Goal: Complete application form: Complete application form

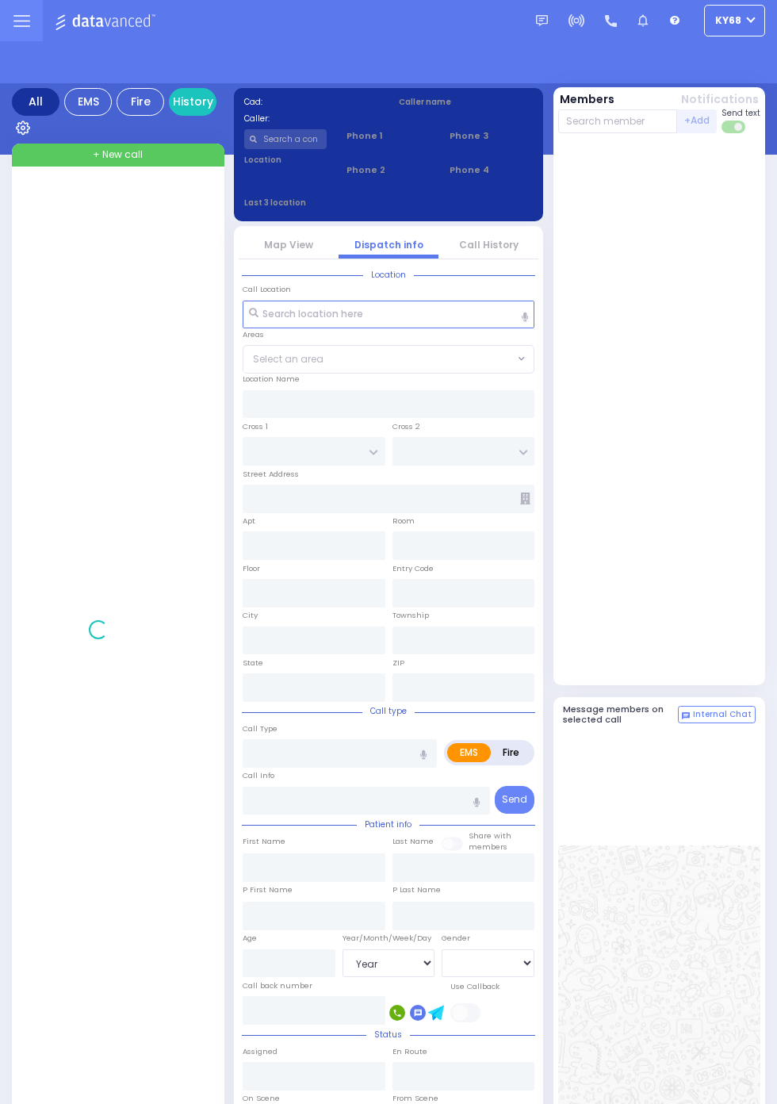
select select "Year"
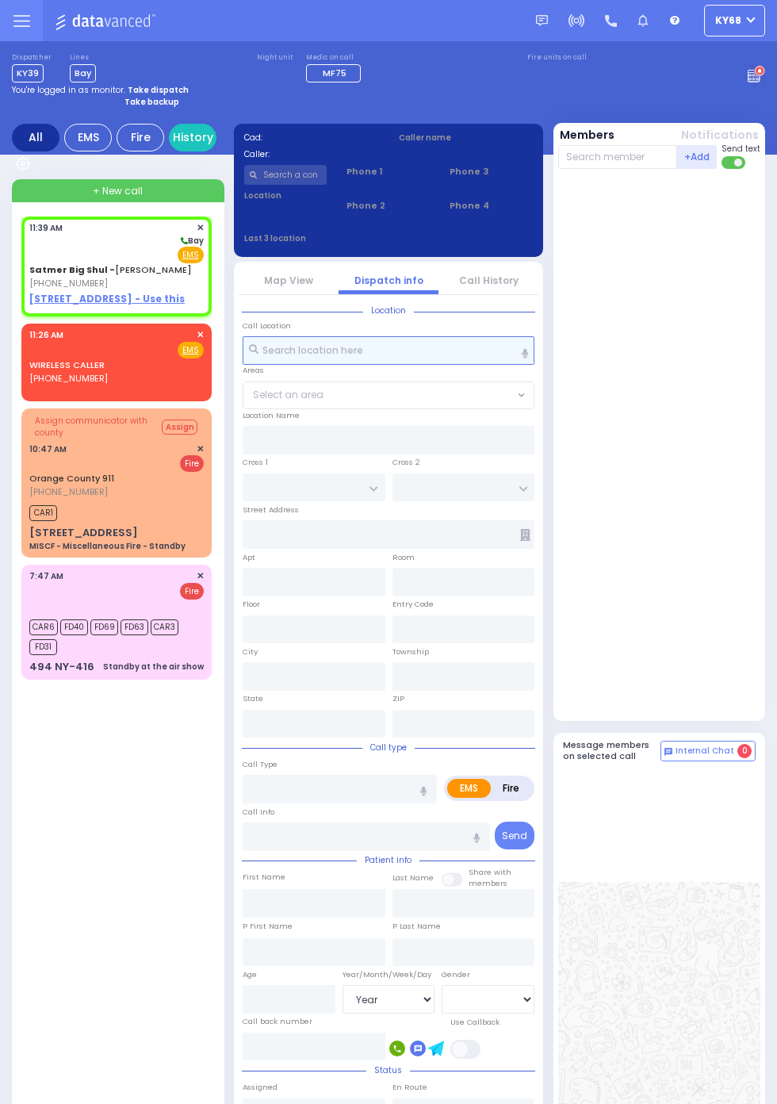
select select
radio input "true"
select select
type input "11:39"
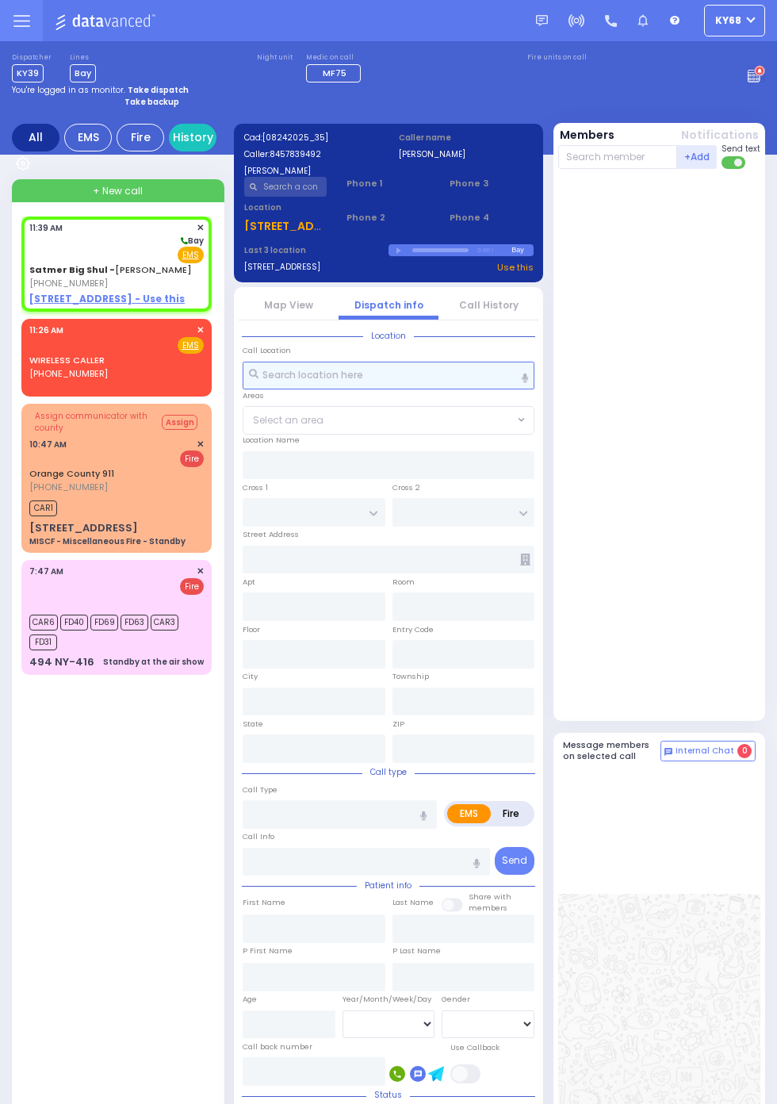
select select
radio input "true"
select select
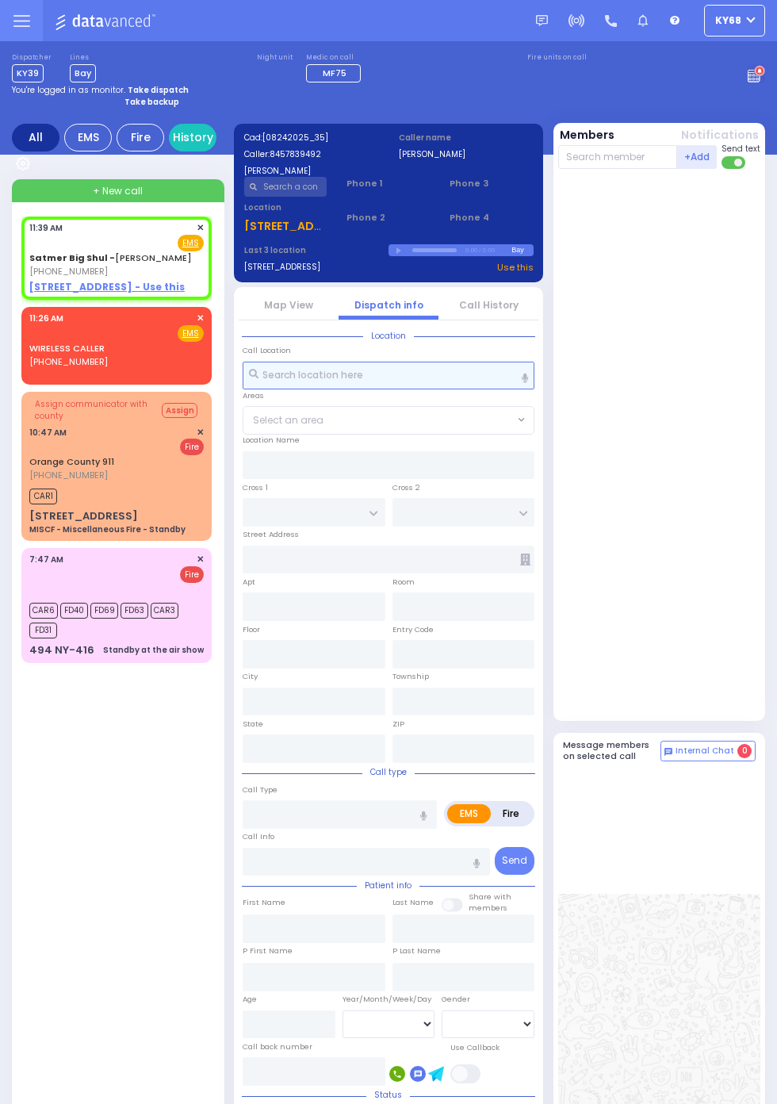
select select
radio input "true"
select select
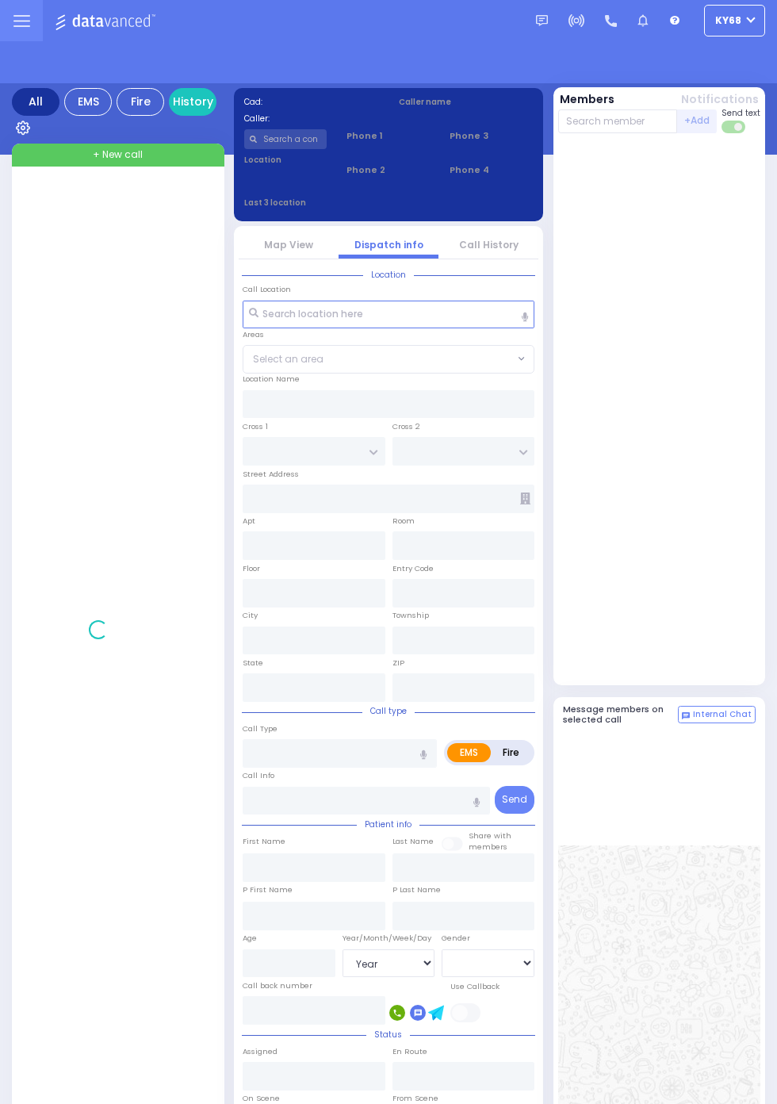
select select "Year"
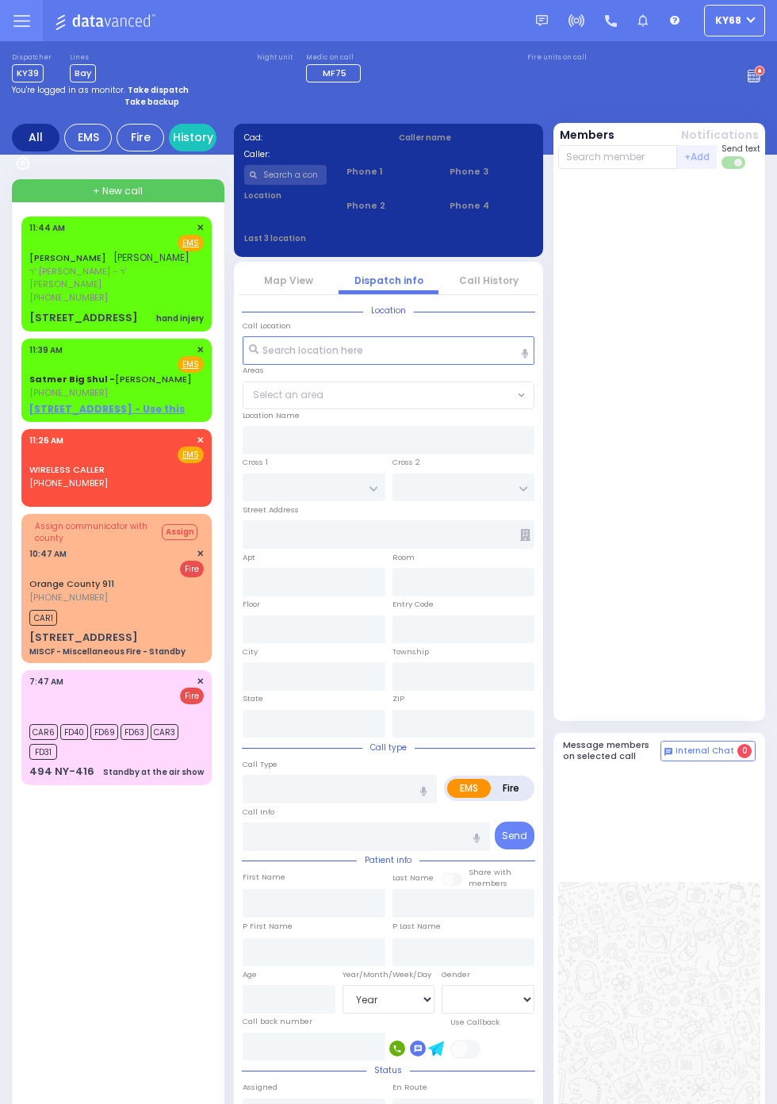
click at [29, 310] on div "8 BERWYNN RD" at bounding box center [83, 318] width 109 height 16
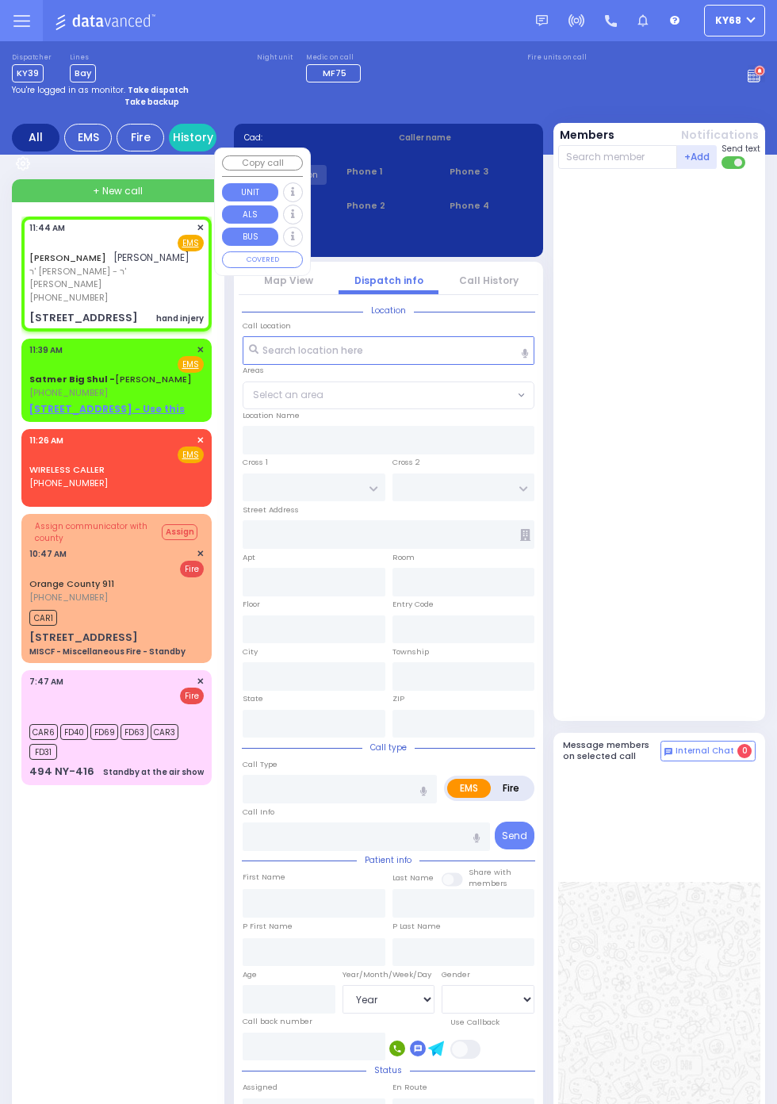
select select
type input "hand injery"
radio input "true"
type input "JOEL"
type input "SHIMONOWITZ"
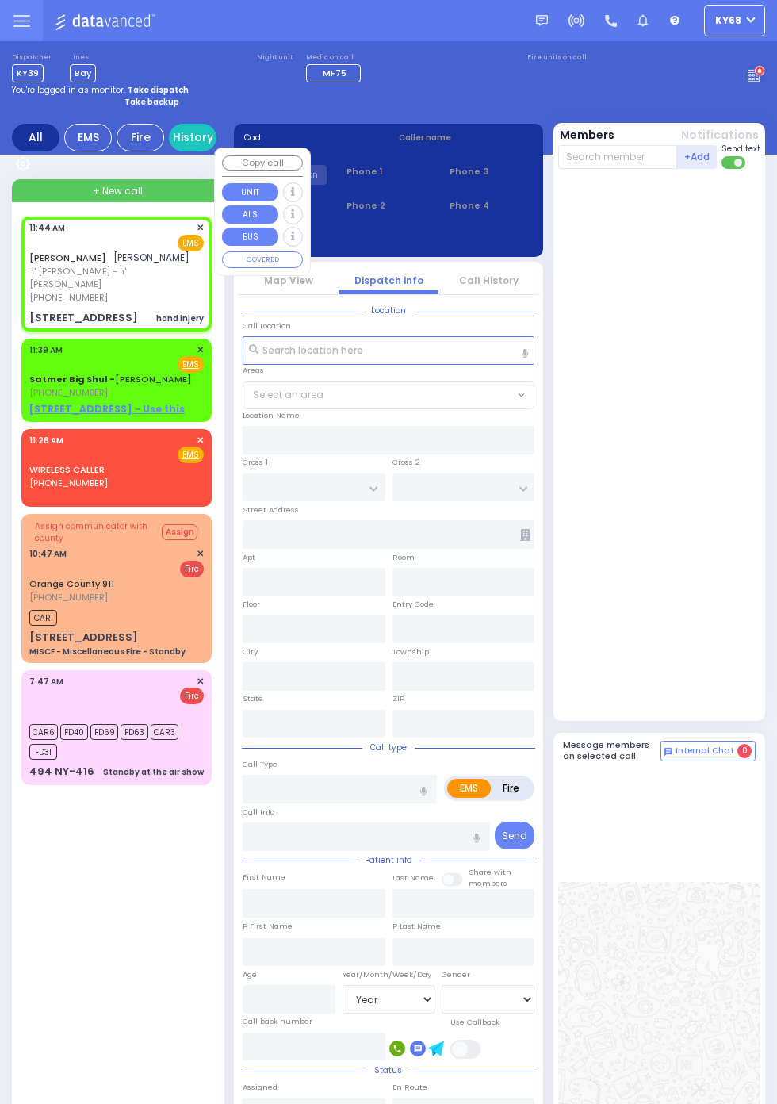
select select
type input "11:44"
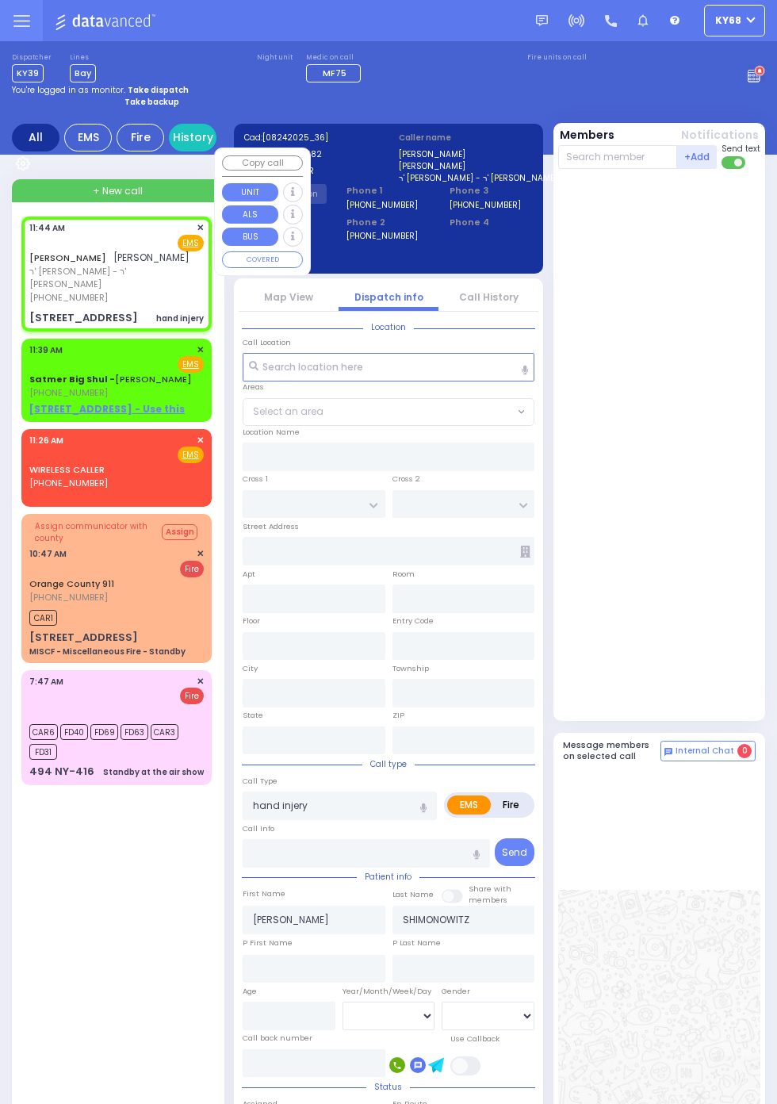
type input "ORCHARD DR"
type input "ARLINGTON DR"
type input "8 BERWYNN RD"
type input "Harriman"
type input "New York"
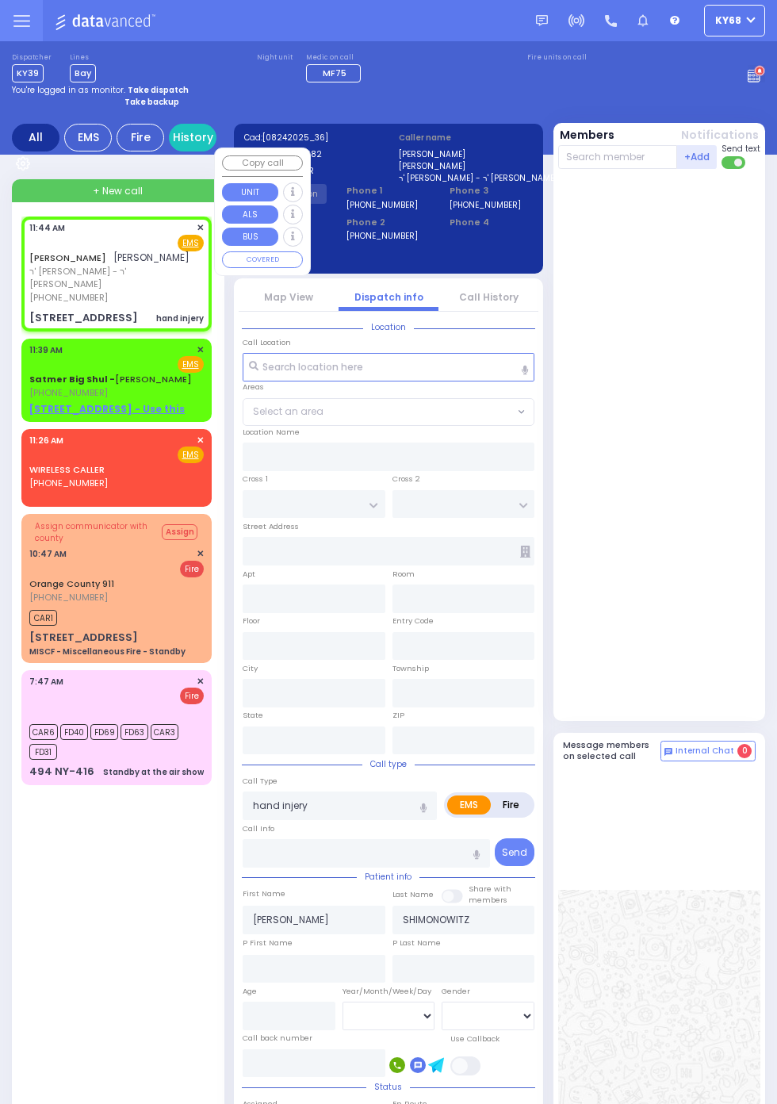
type input "10926"
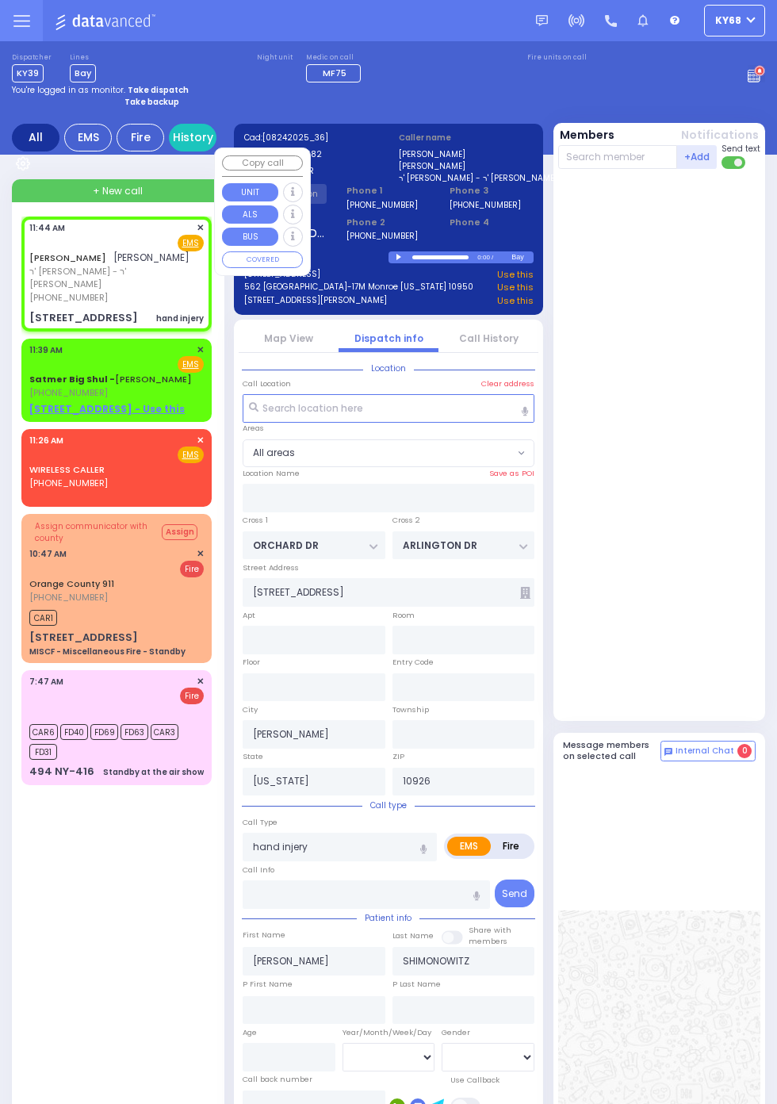
click at [733, 562] on div at bounding box center [661, 444] width 206 height 538
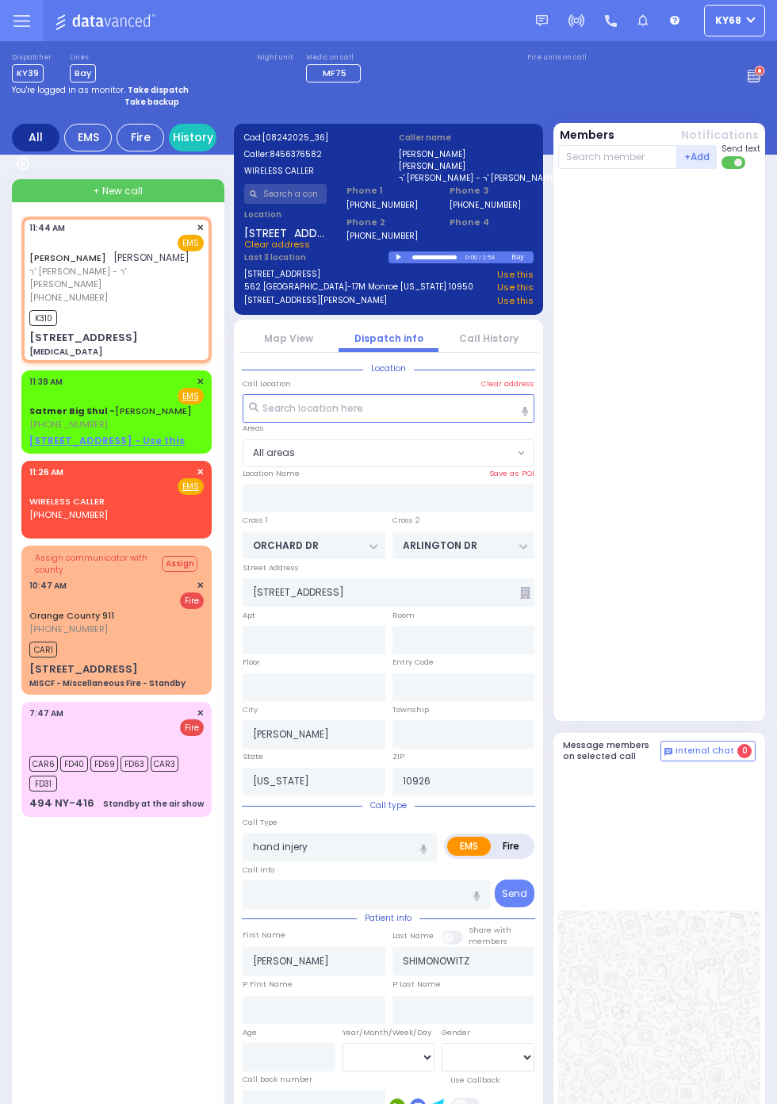
select select
type input "hand injury"
radio input "true"
select select
type input "11:47"
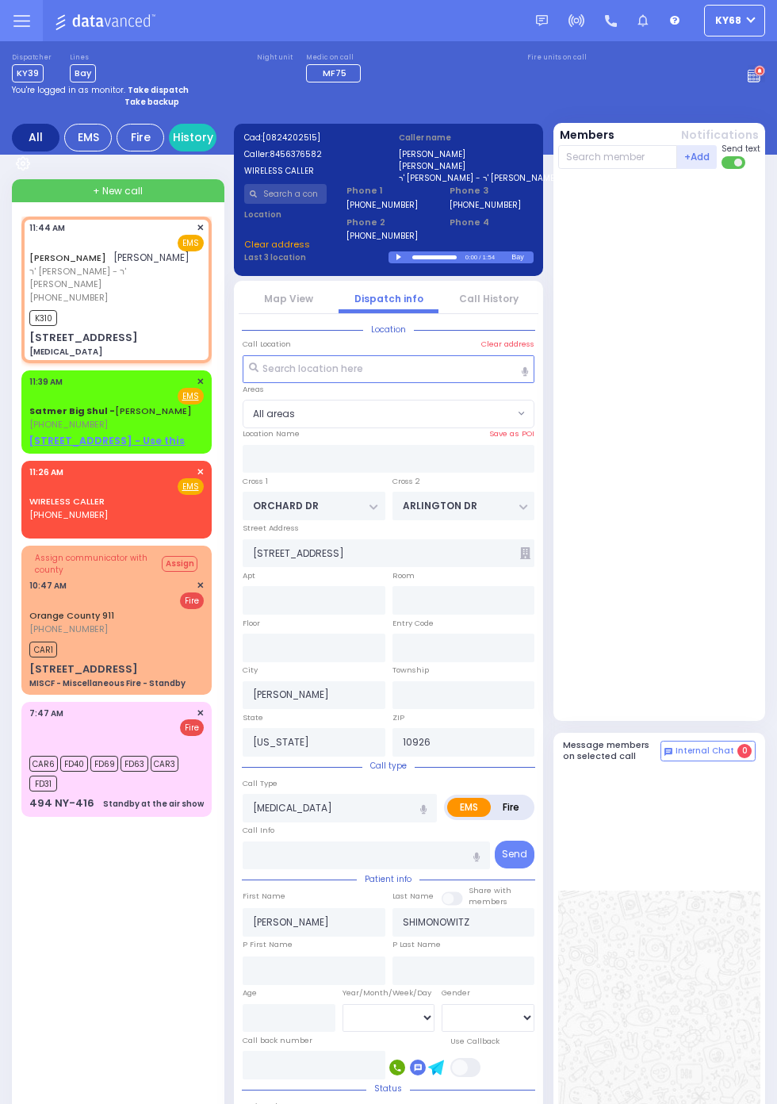
select select
radio input "true"
select select
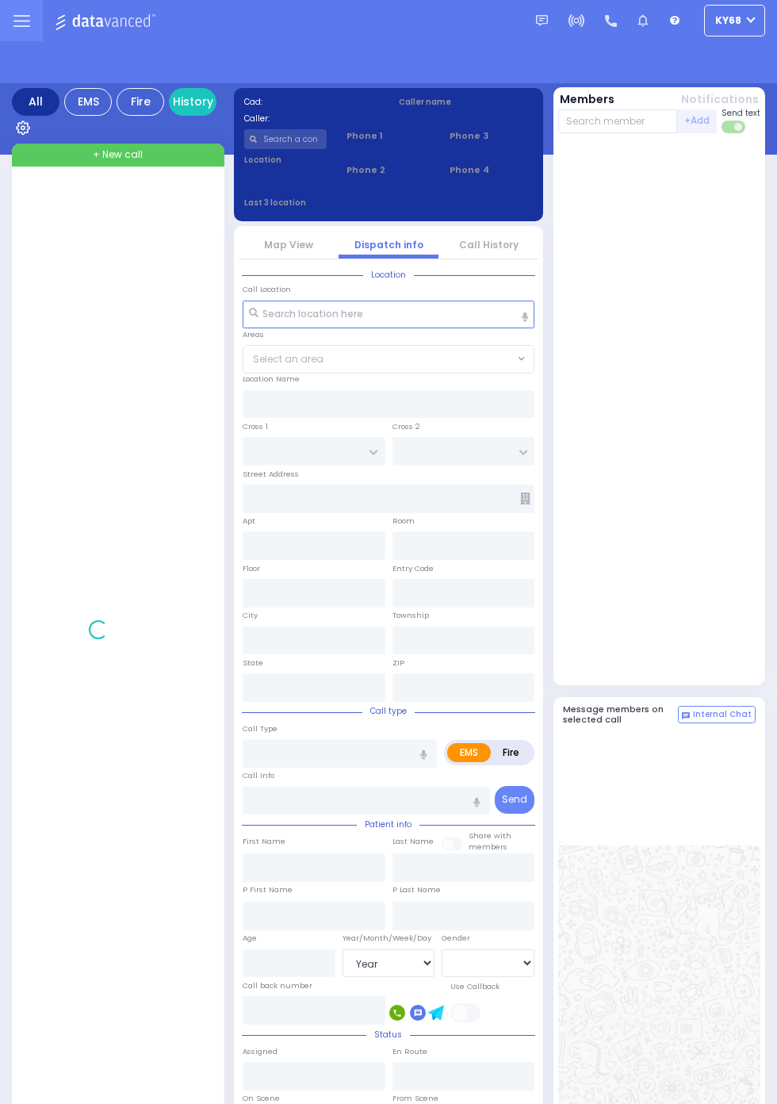
select select "Year"
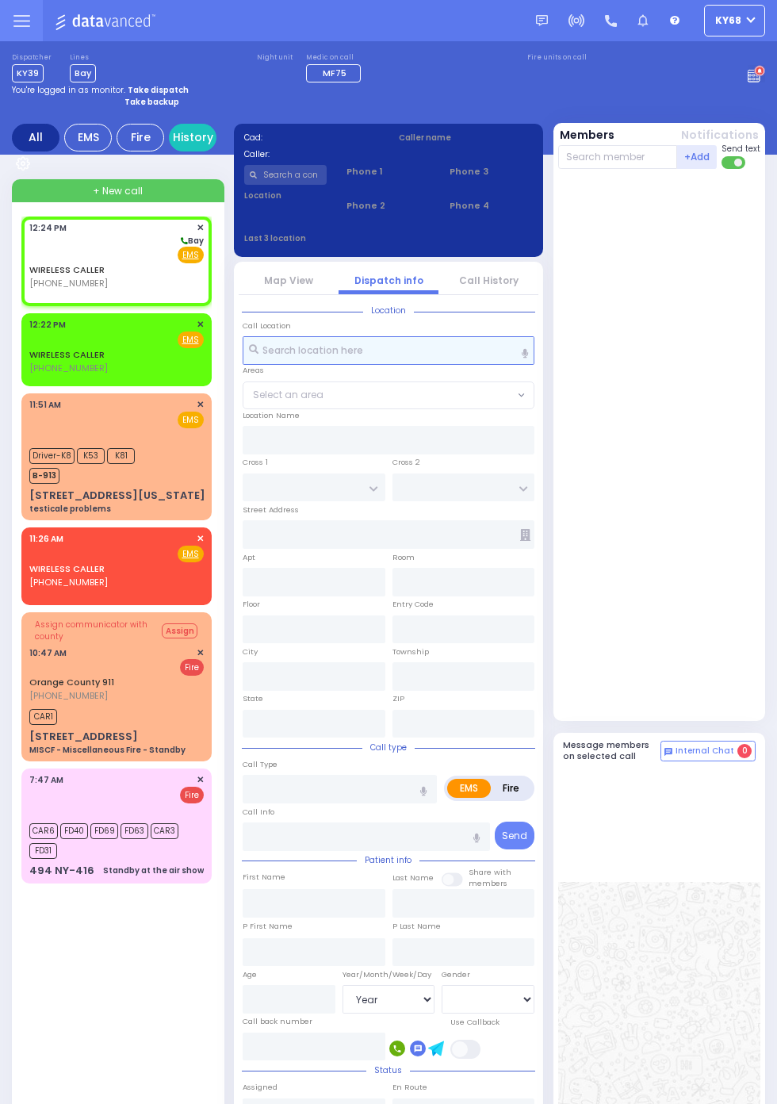
select select
radio input "true"
select select
type input "12:24"
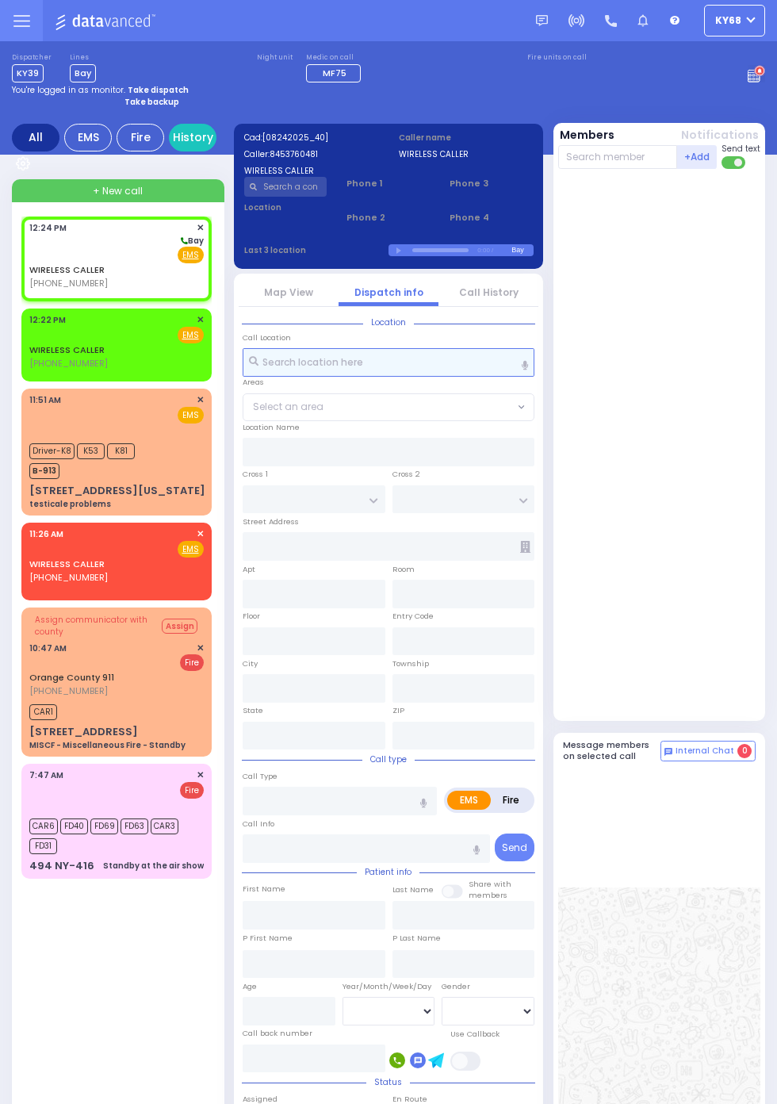
select select
radio input "true"
select select
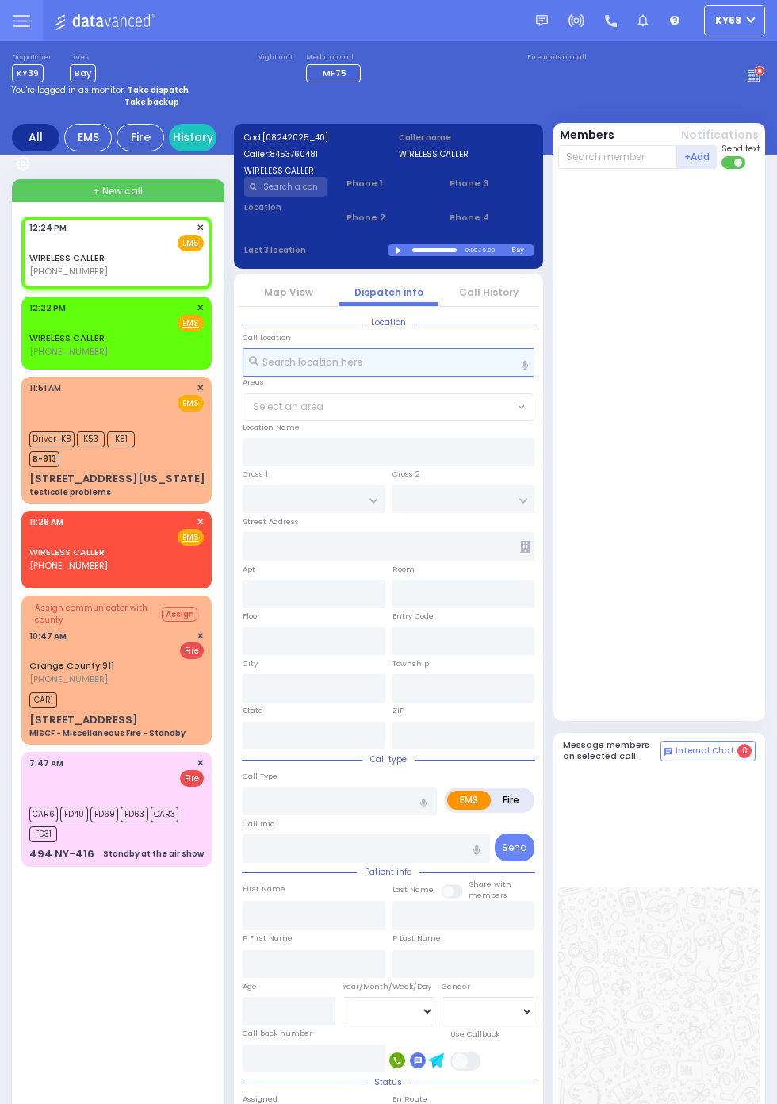
select select
radio input "true"
select select
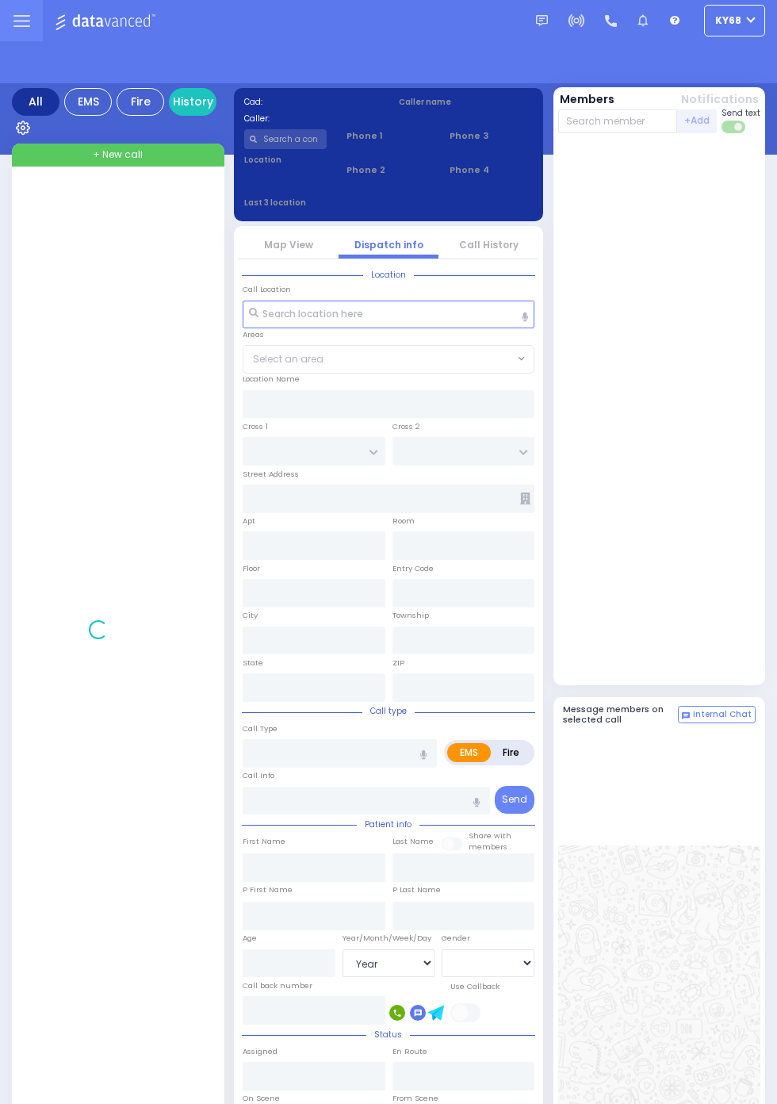
select select "Year"
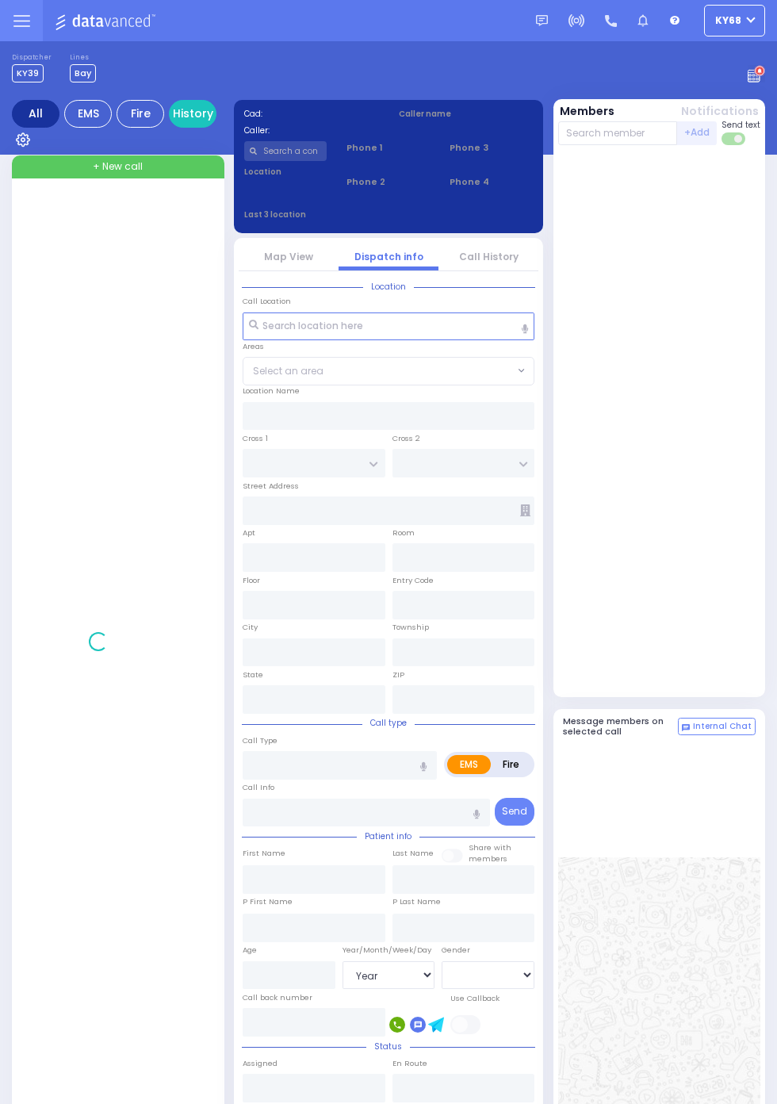
select select "Year"
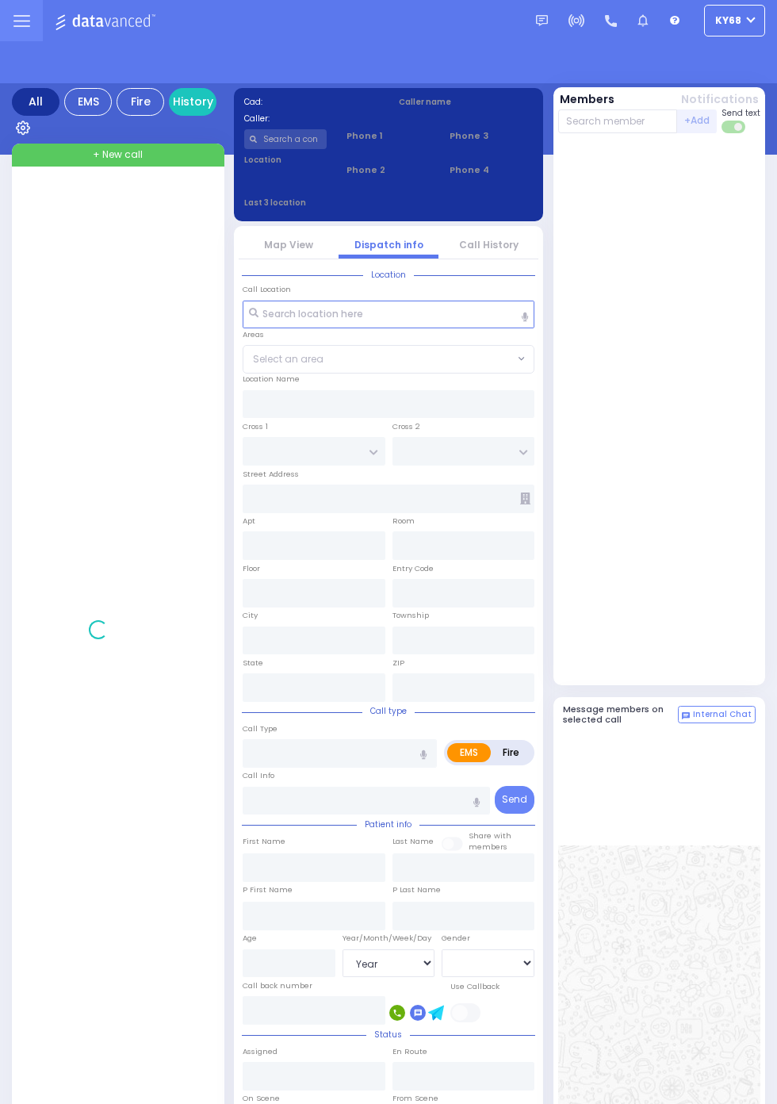
select select "Year"
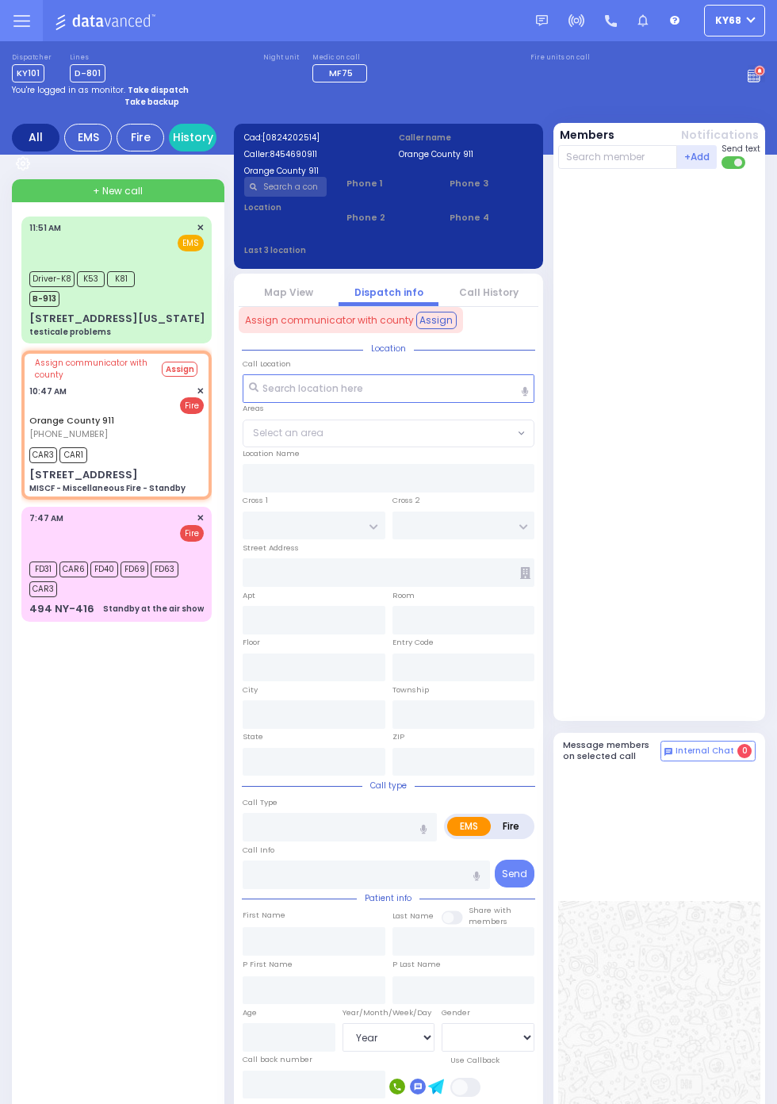
select select
type input "MISCF - Miscellaneous Fire - Standby"
radio input "false"
radio input "true"
type input "Nature: : MISCF - Miscellaneous Fire - Standby Address: : 40 Hangar Rd, 12549 C…"
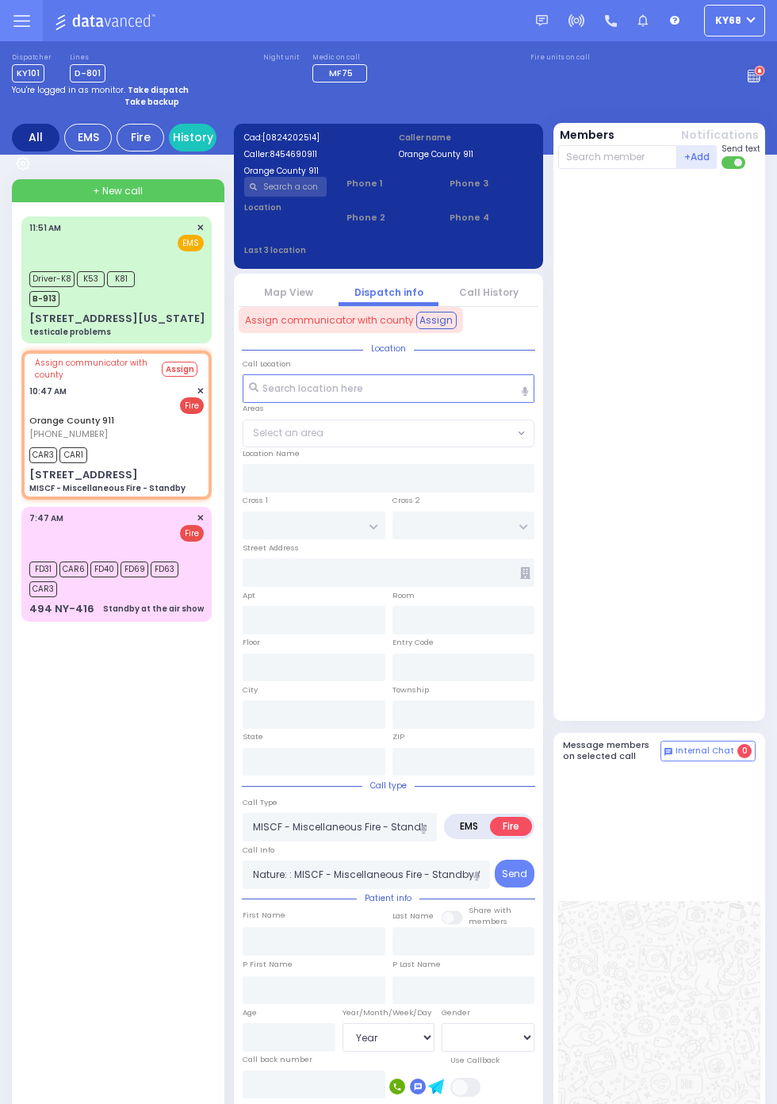
select select
type input "10:47"
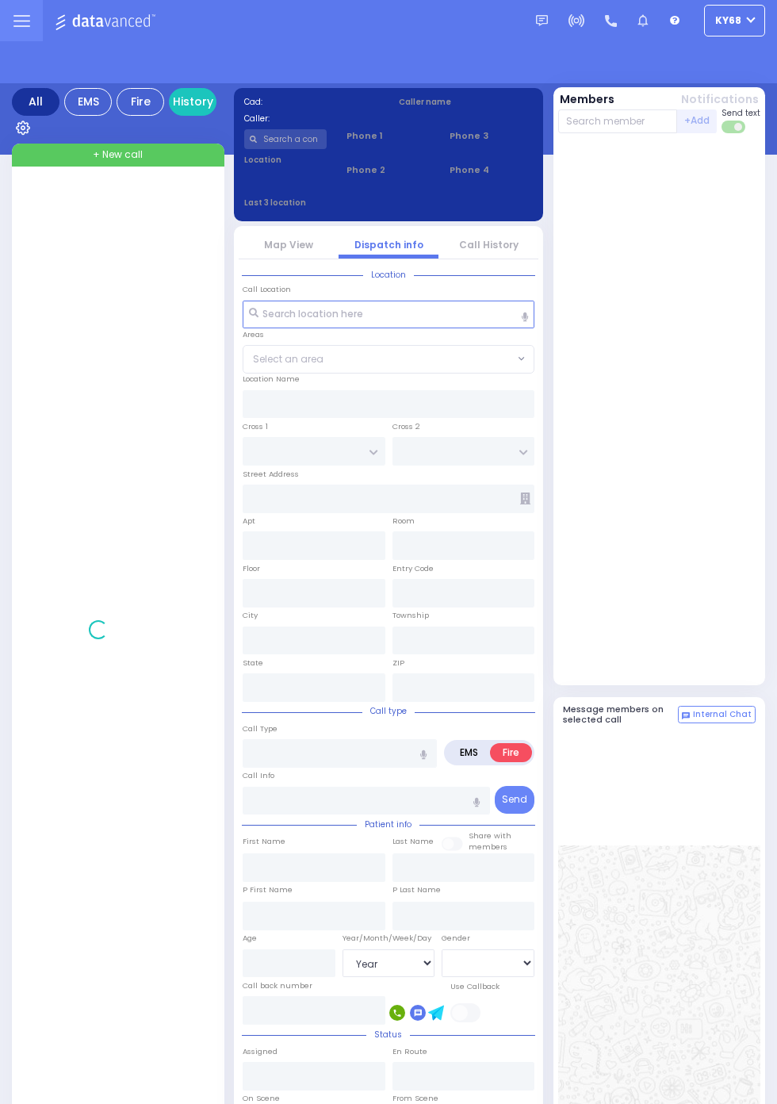
select select "Year"
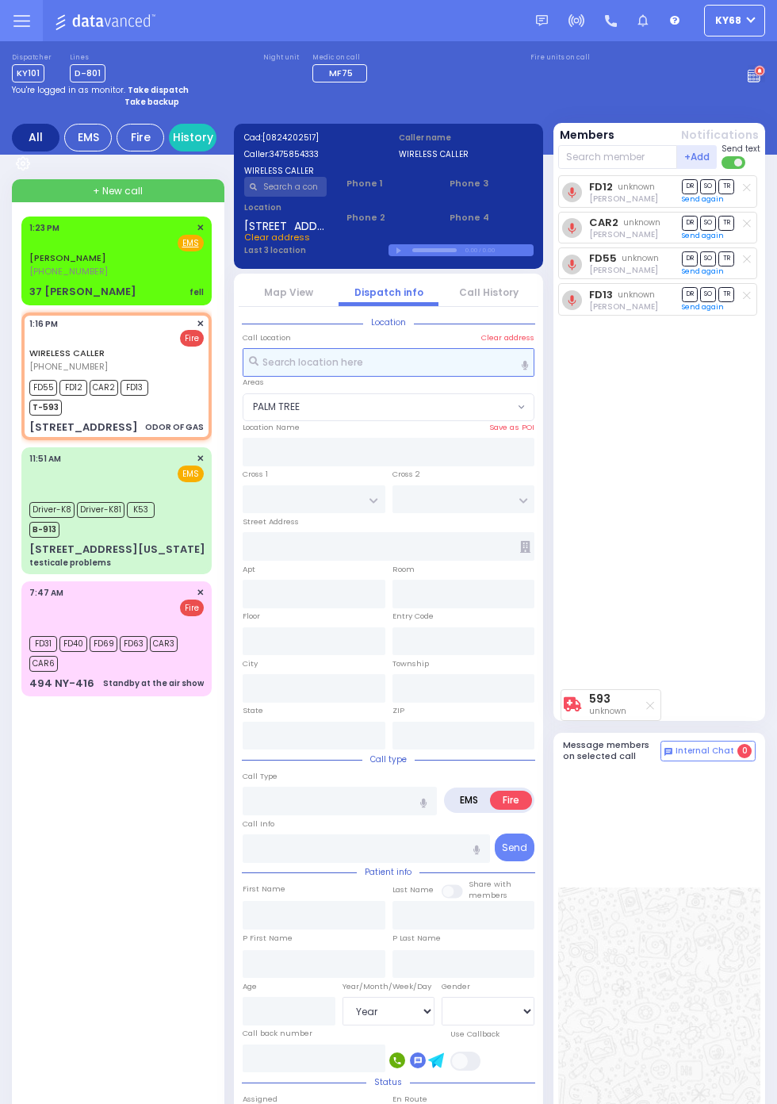
select select "PALM TREE"
type input "GORLITZ COURT"
type input "SCHUNNEMUNK RD"
type input "71 Forest Rd"
type input "104"
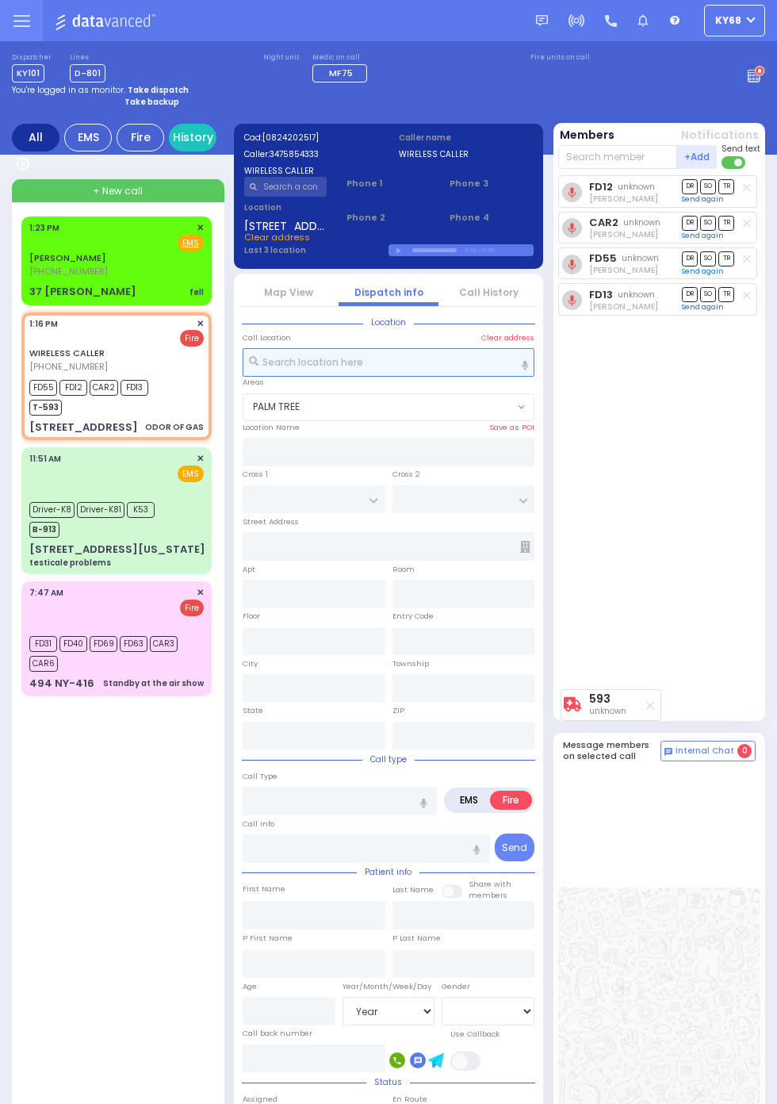
type input "Kiryas Joel"
type input "New York"
type input "10950"
type input "ODOR OF GAS"
radio input "false"
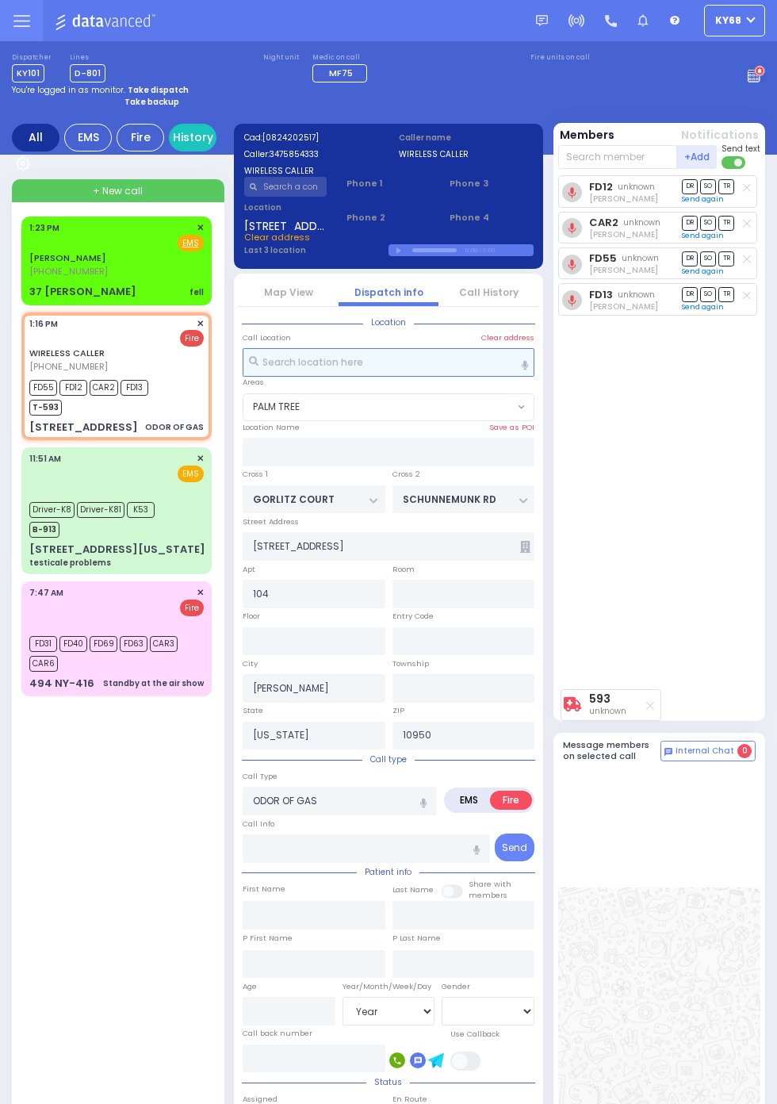
radio input "true"
select select
type input "13:16"
type input "13:18"
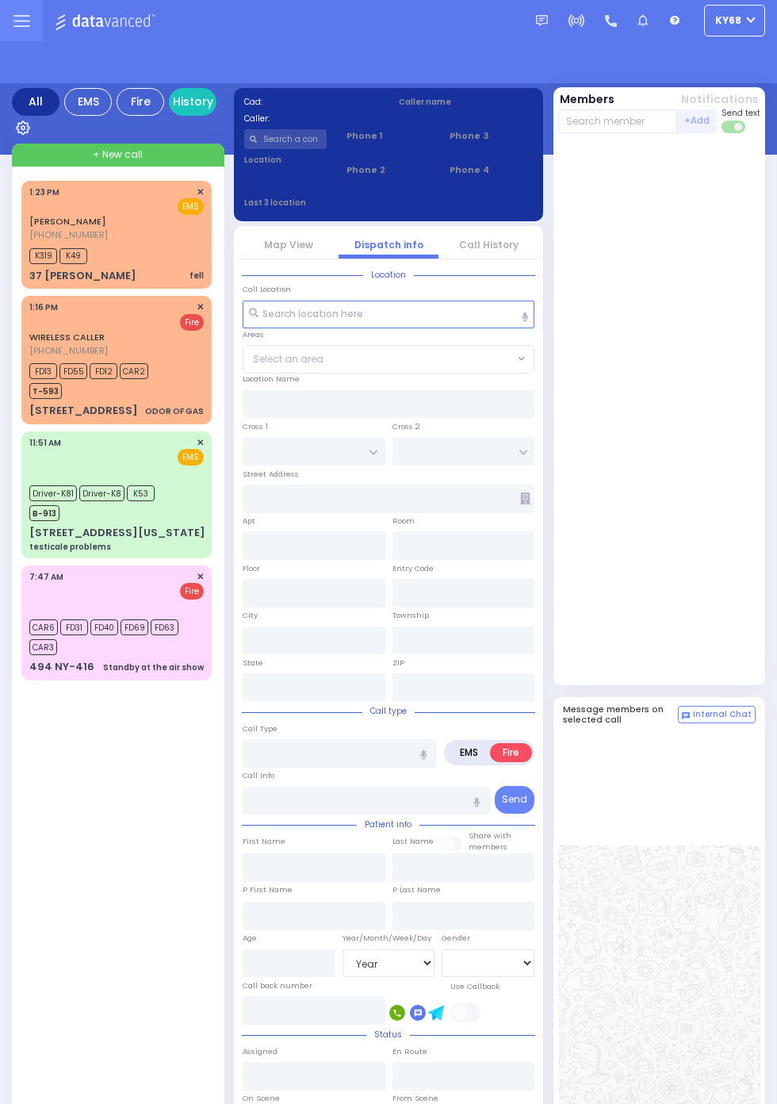
select select "Year"
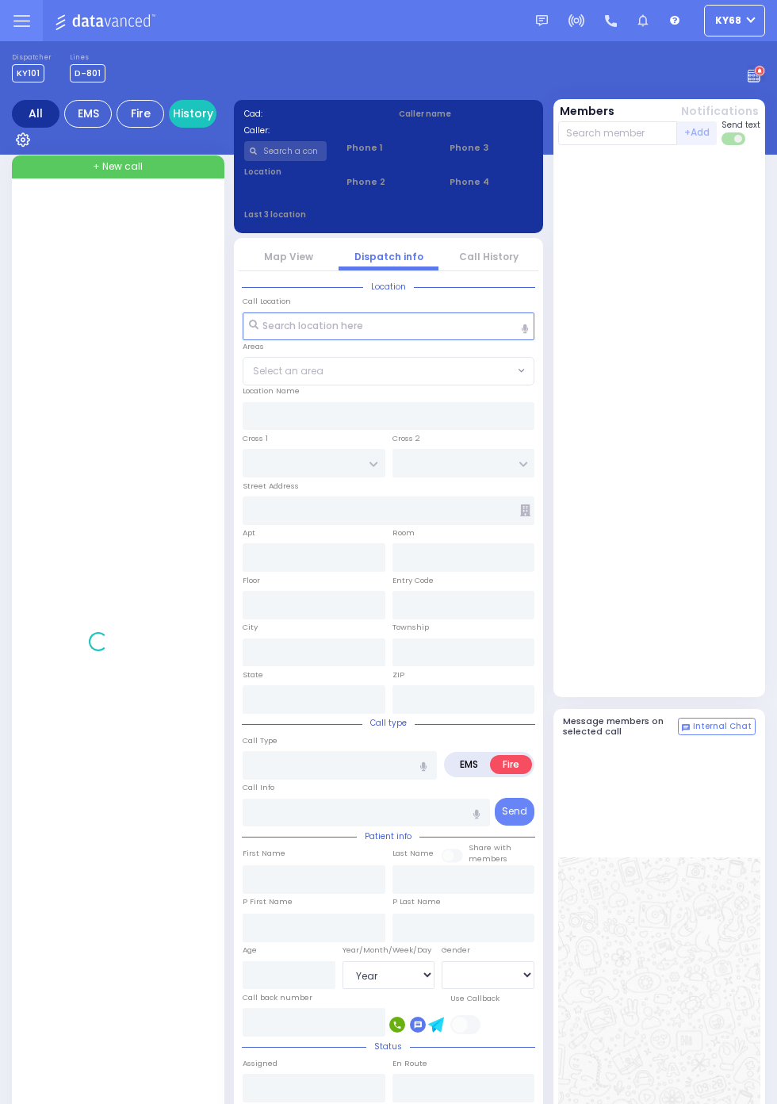
select select "Year"
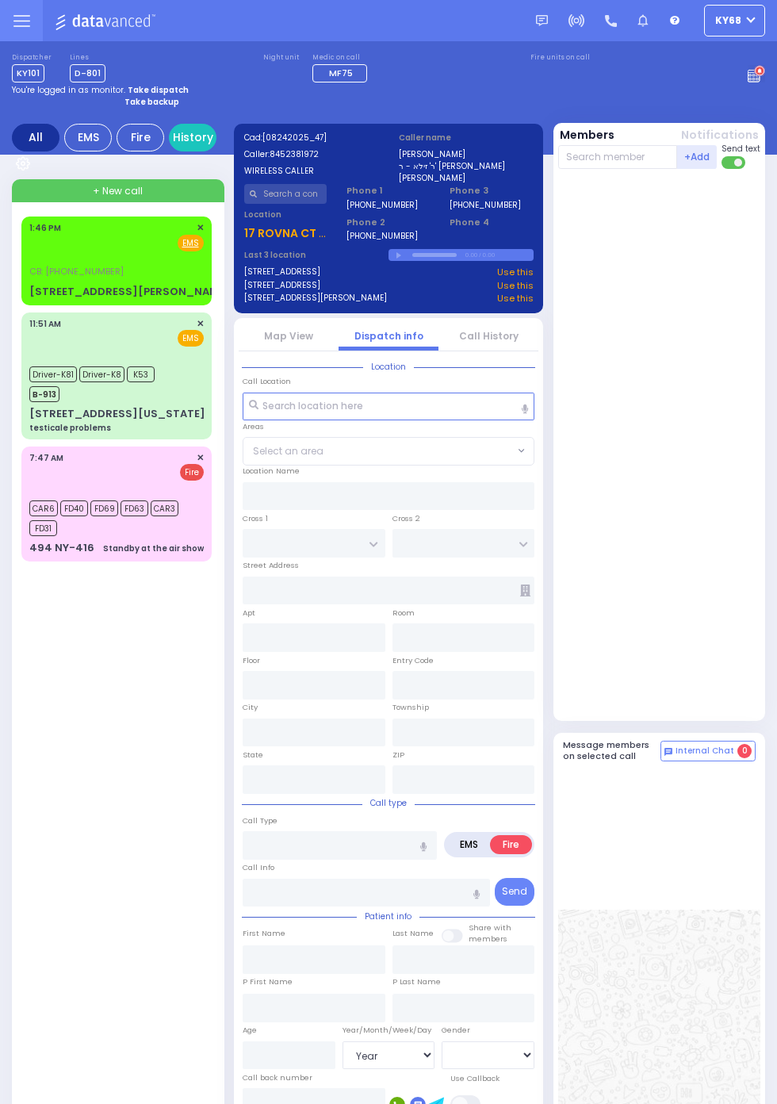
select select
radio input "true"
type input "[PERSON_NAME]"
select select
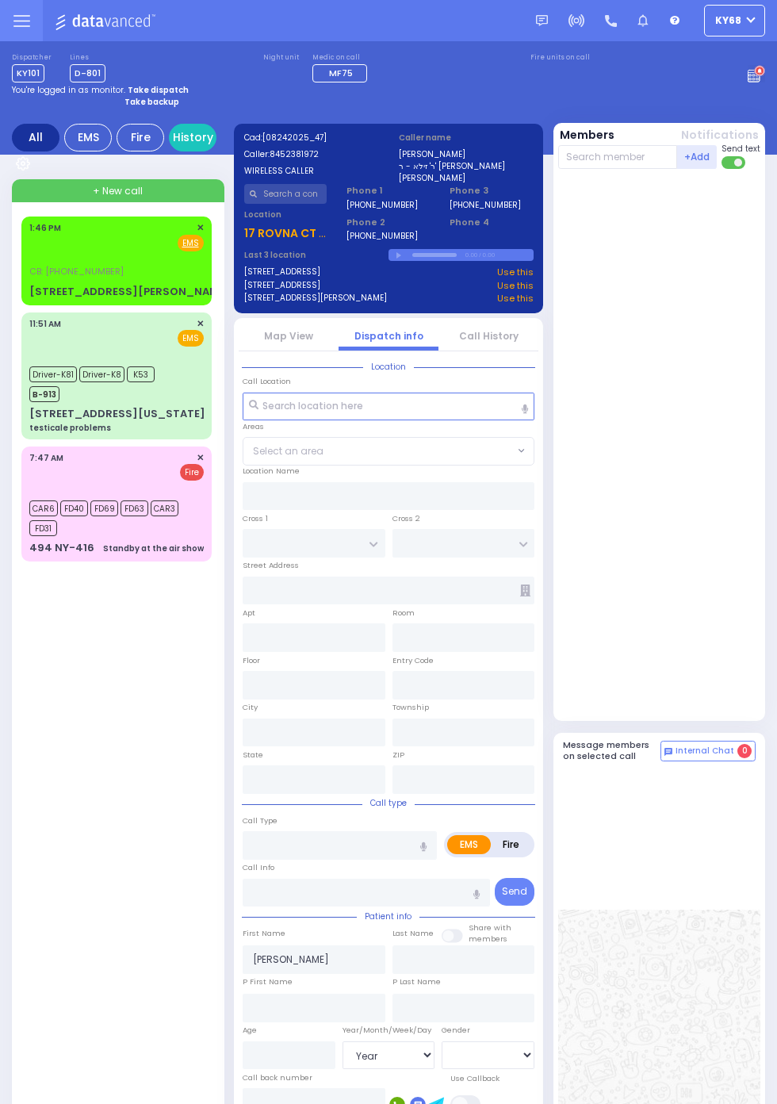
type input "13:45"
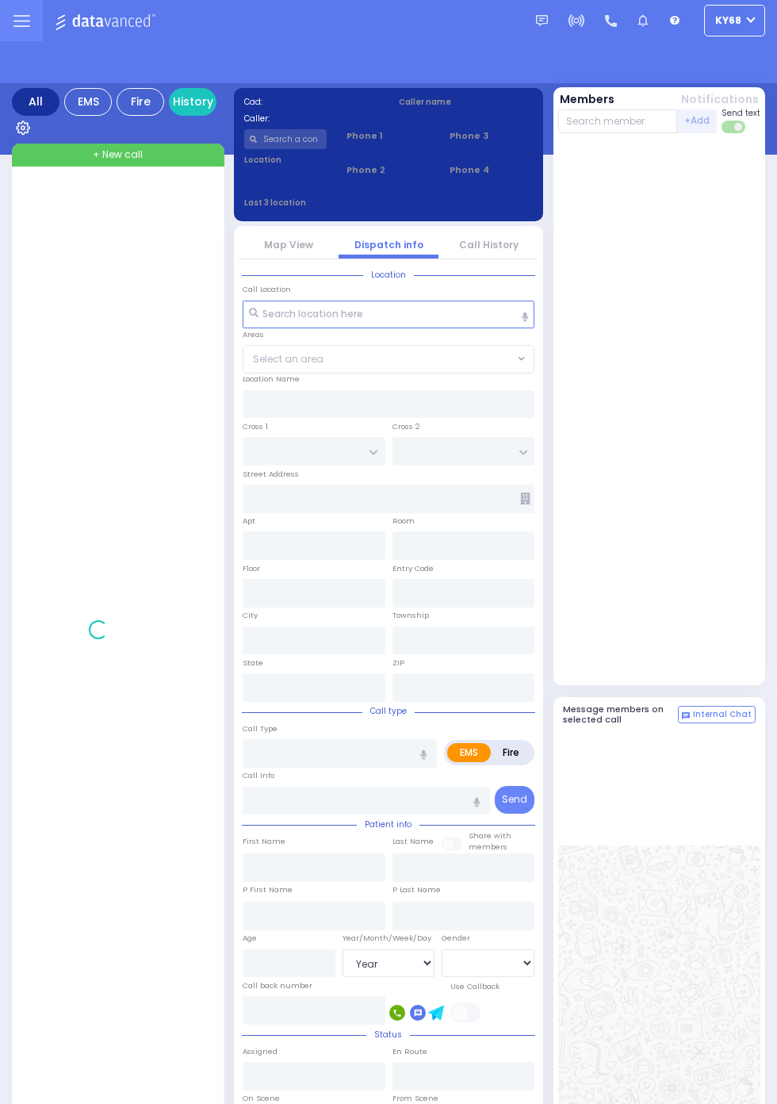
select select "Year"
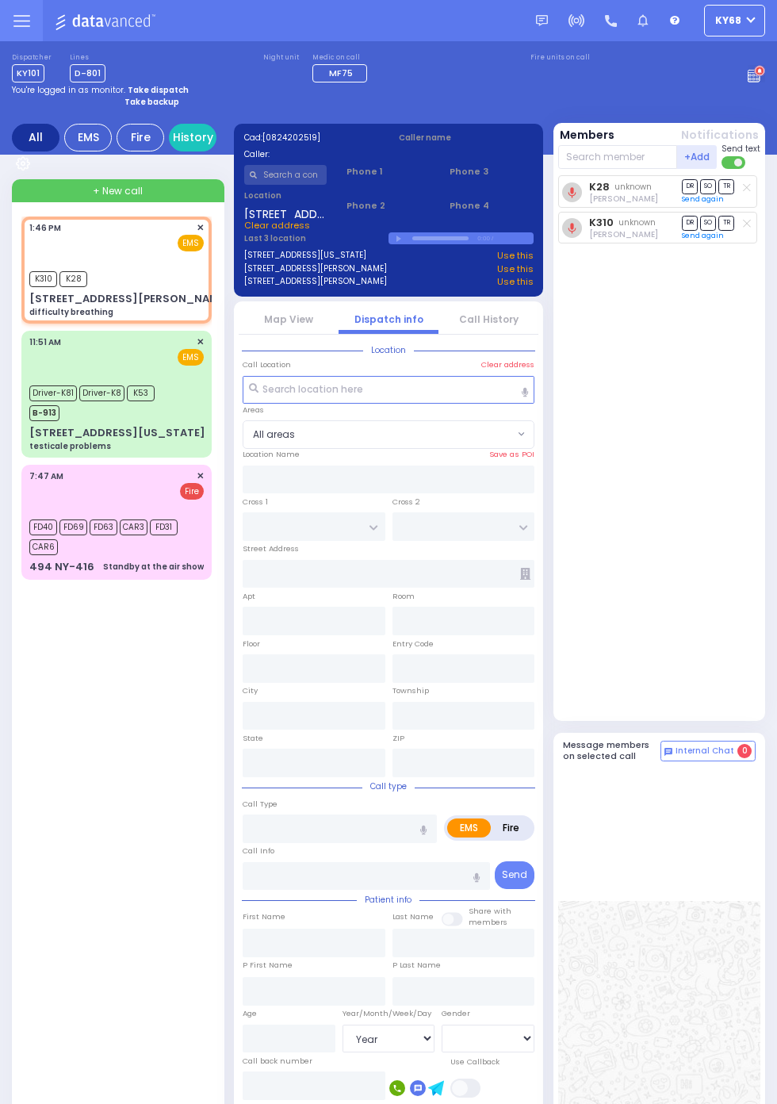
select select "All areas"
type input "COUNTRY WOODS DR"
type input "QUAKER HILL RD"
type input "[STREET_ADDRESS][PERSON_NAME]"
type input "54"
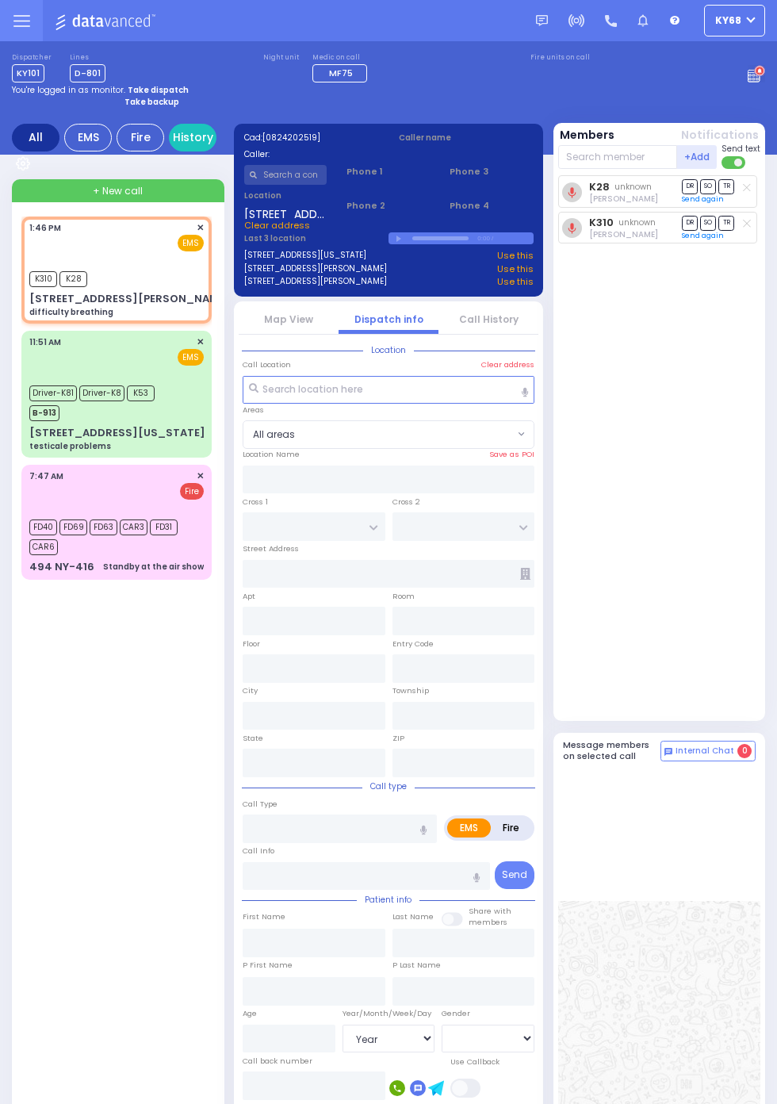
type input "Monroe"
type input "New York"
type input "10950"
type input "difficulty breathing"
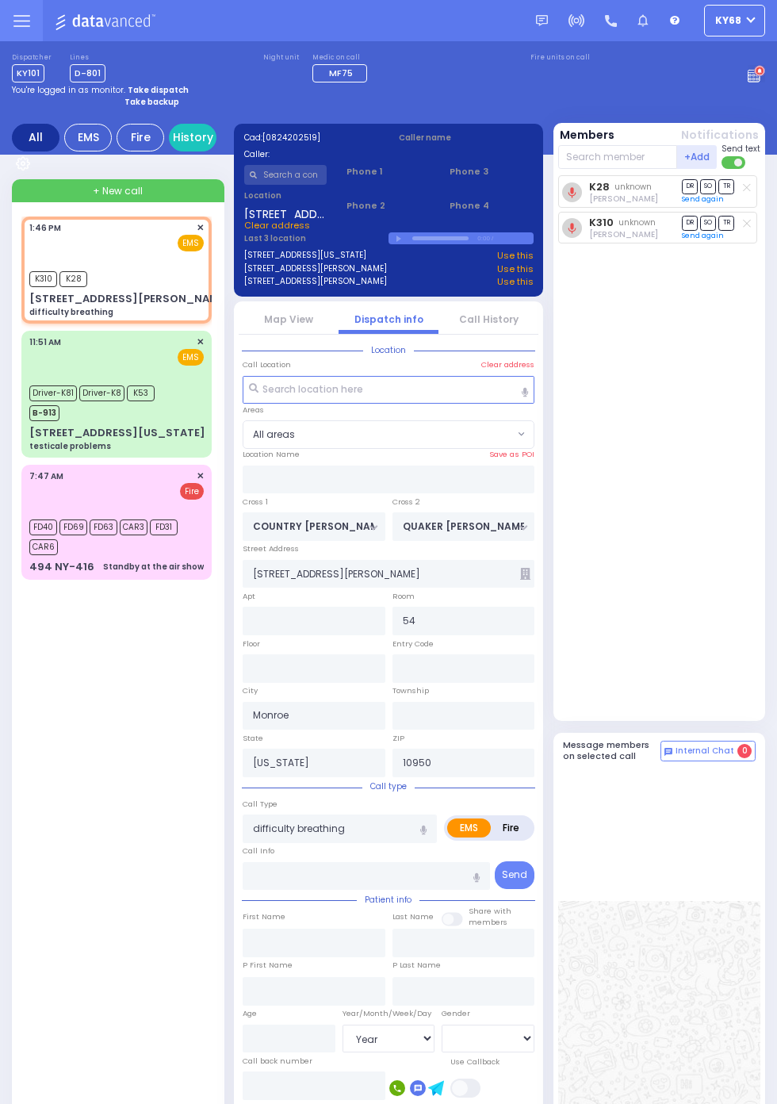
radio input "true"
type input "rieder"
select select
type input "13:46"
type input "13:49"
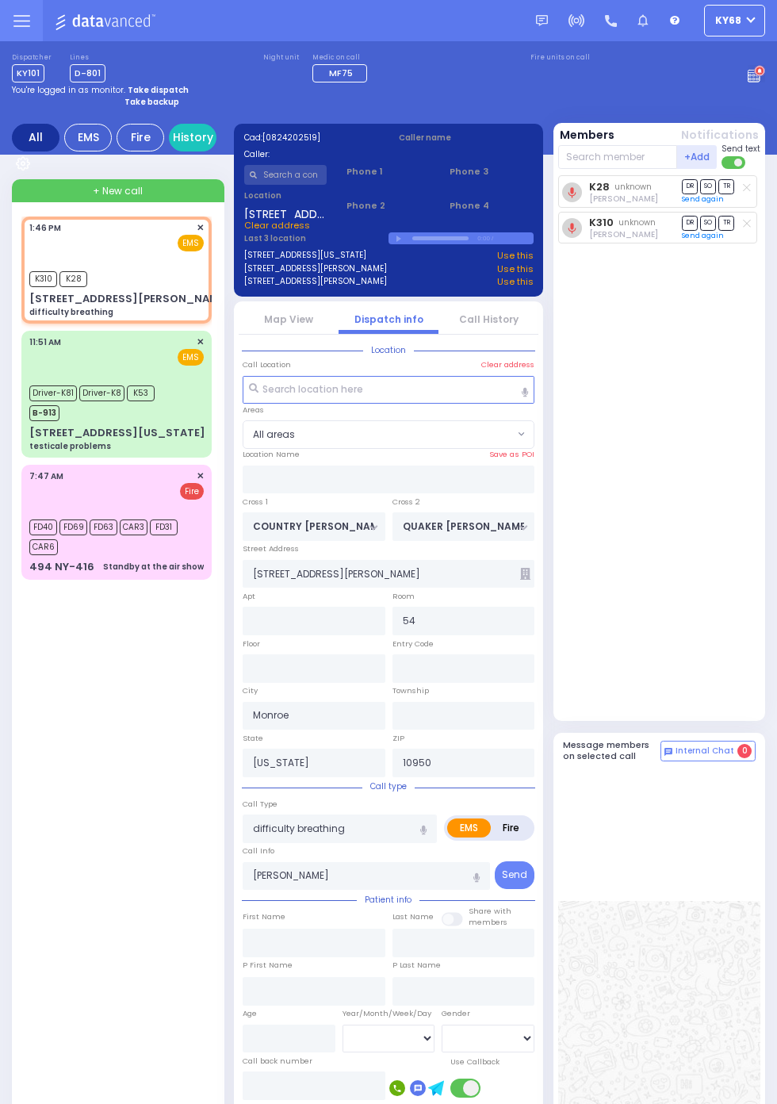
select select "All areas"
radio input "true"
select select
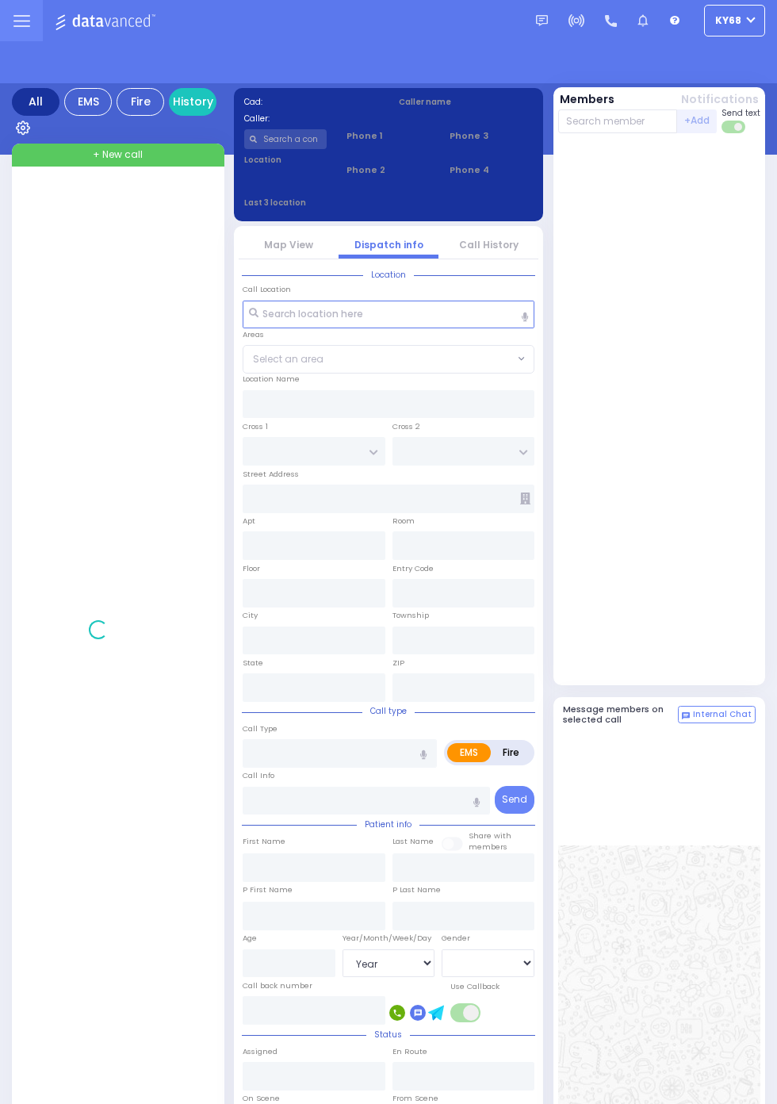
select select "Year"
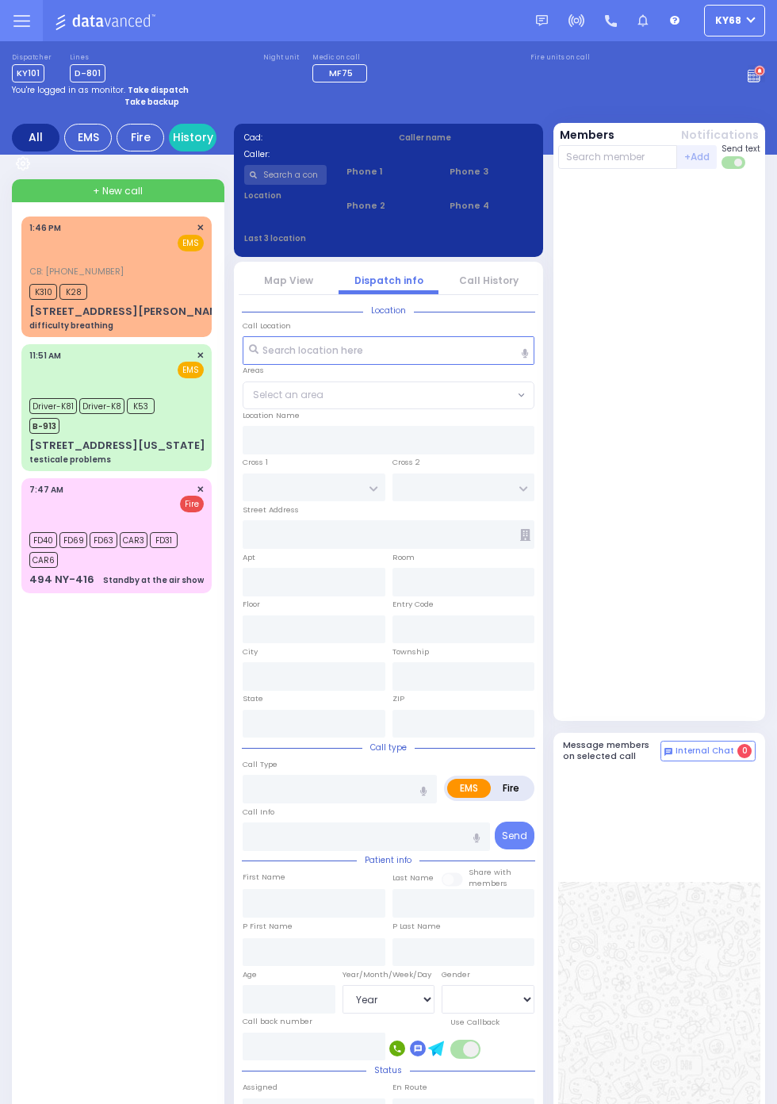
click at [25, 297] on div "CB: (718) 755-0507 1:46 PM ✕ EMS K310 K28 60 Cromwell Rd" at bounding box center [117, 276] width 184 height 115
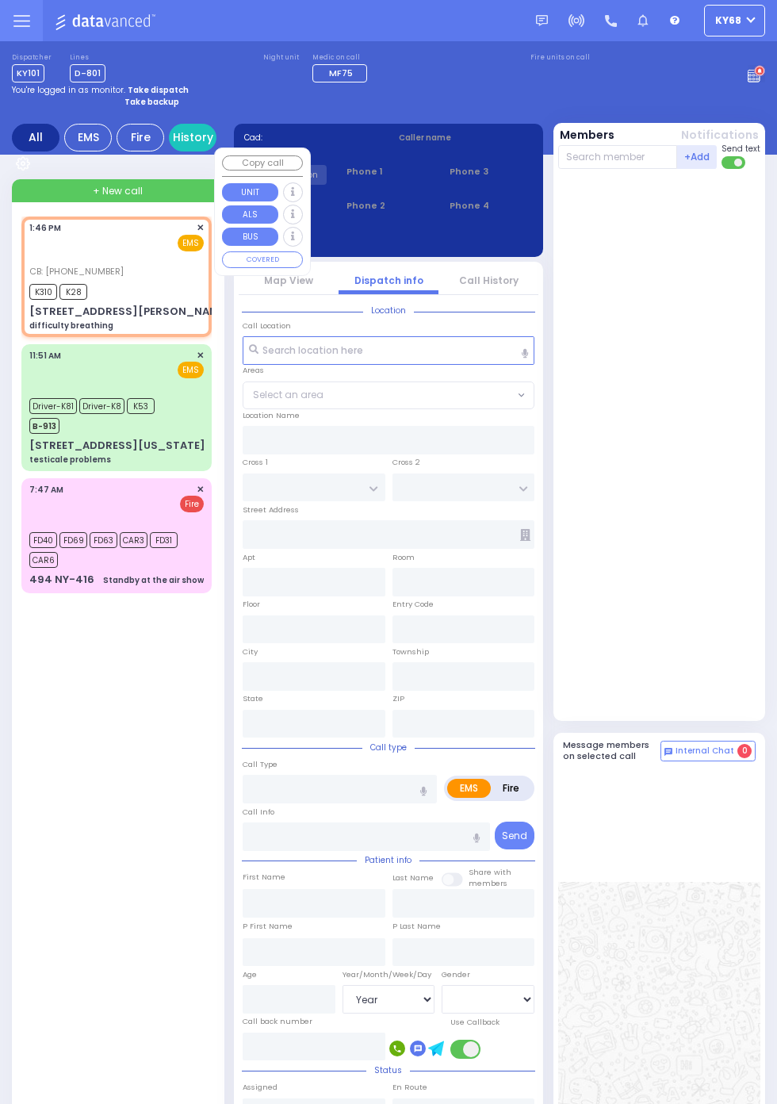
select select
type input "difficulty breathing"
radio input "true"
type input "[PERSON_NAME]"
select select
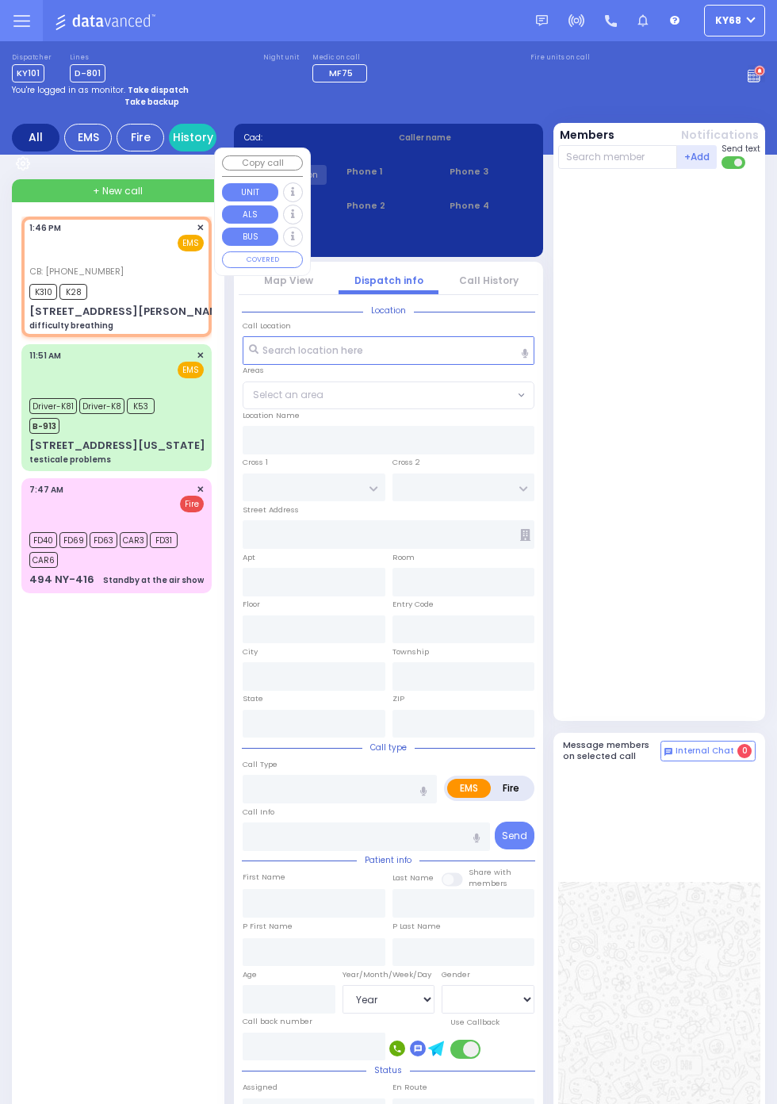
type input "7187550507"
type input "13:46"
type input "13:49"
type input "COUNTRY [PERSON_NAME] DR"
type input "QUAKER [PERSON_NAME]"
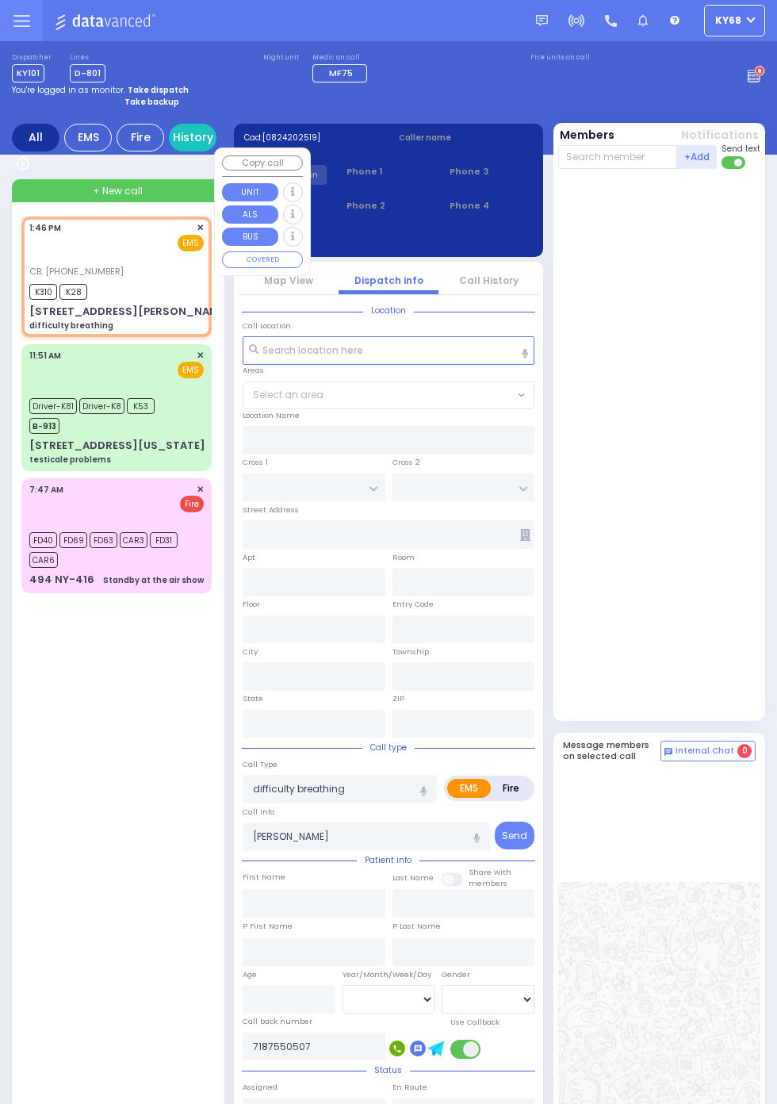
type input "[STREET_ADDRESS][PERSON_NAME]"
type input "54"
type input "Monroe"
type input "[US_STATE]"
type input "10950"
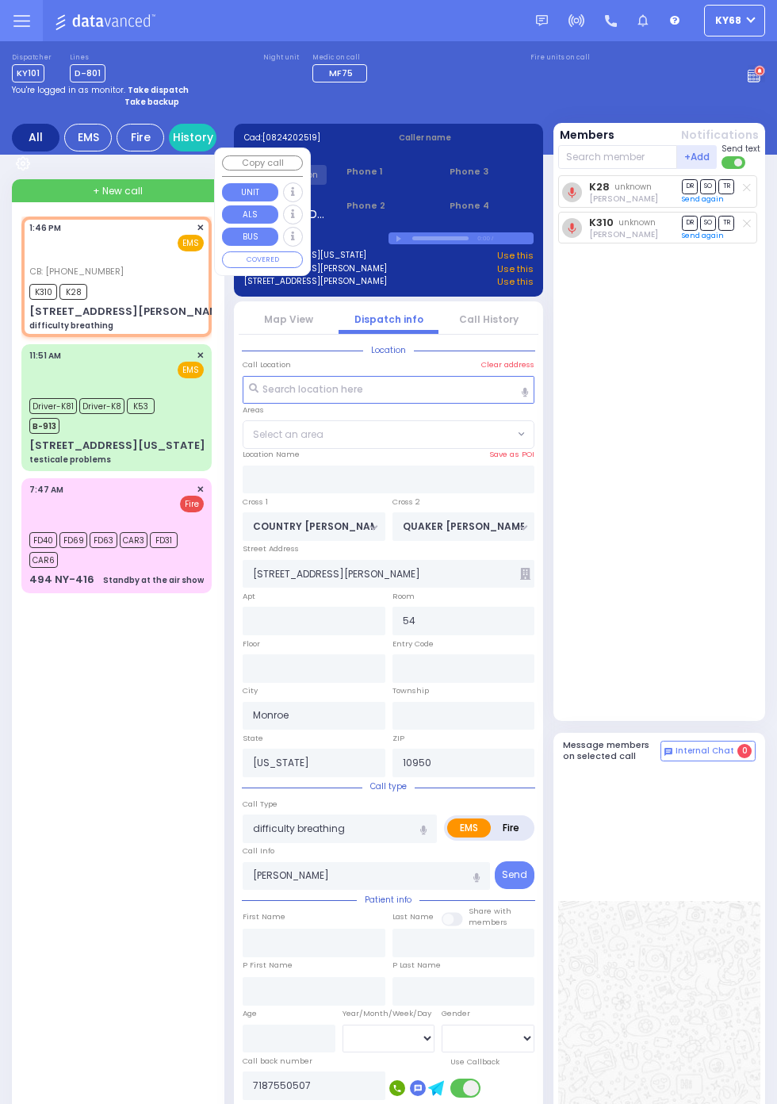
click at [738, 555] on div "K28 unknown Chaim Dovid Mendlowitz DR SO TR K310" at bounding box center [661, 444] width 206 height 538
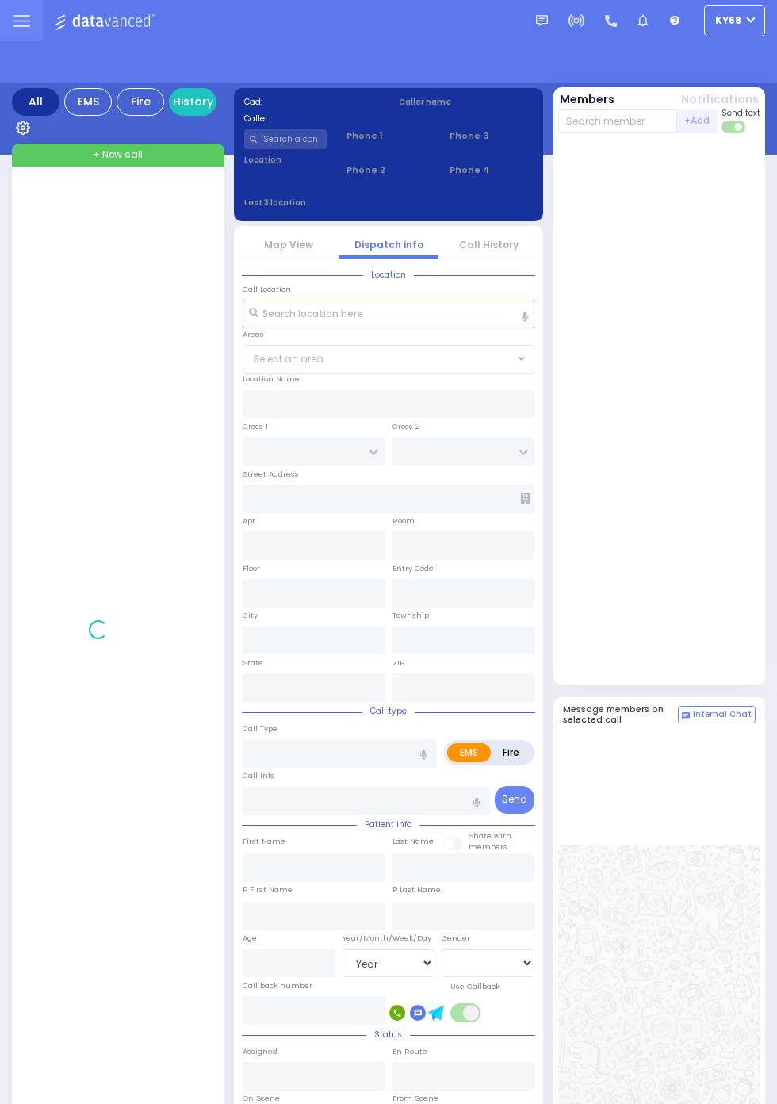
select select "Year"
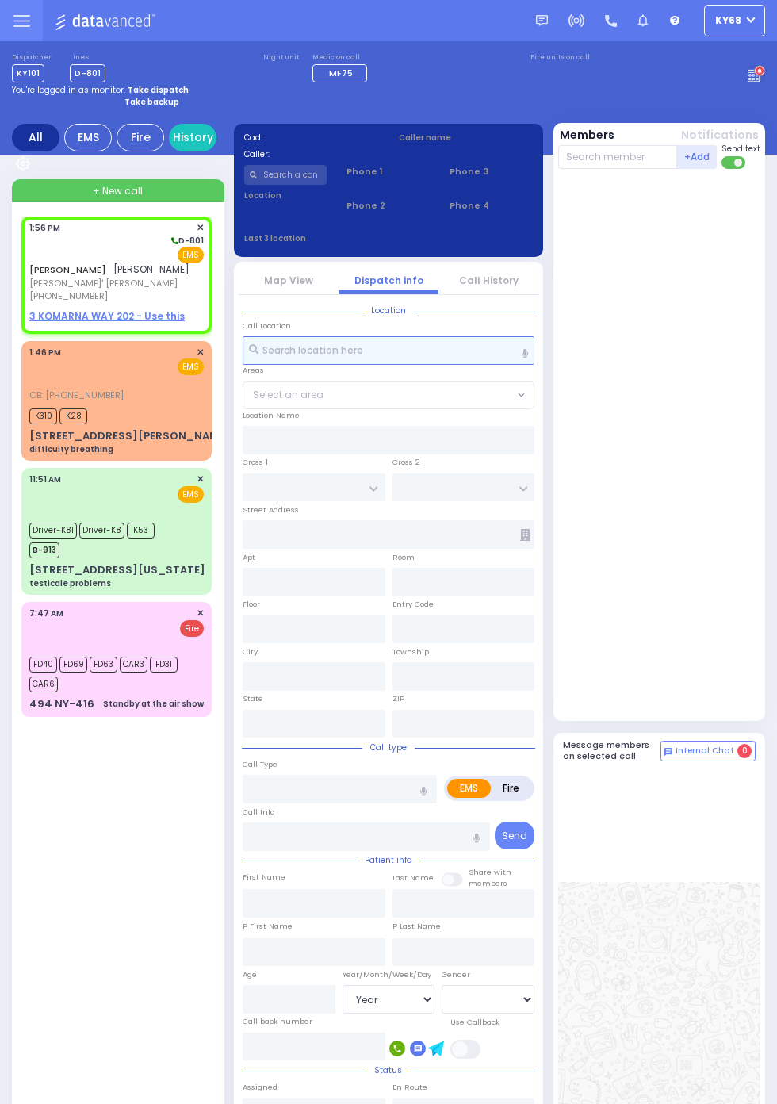
select select
radio input "true"
type input "JOEL"
type input "FRIED"
select select
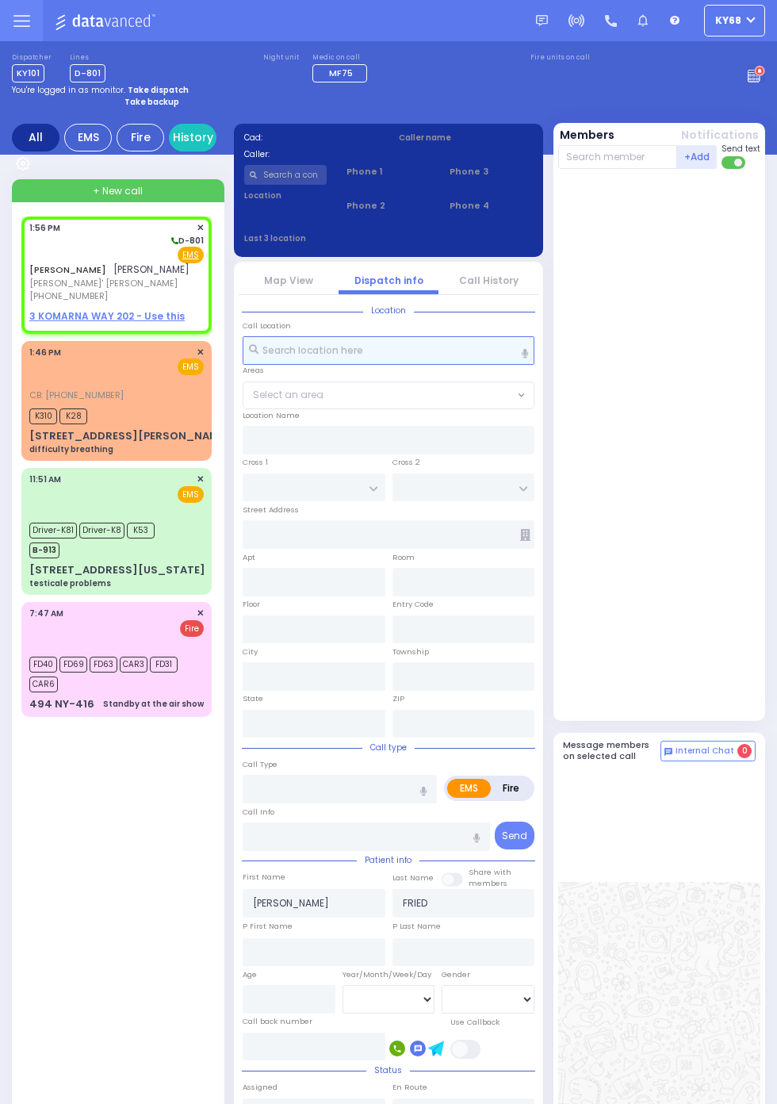
type input "13:56"
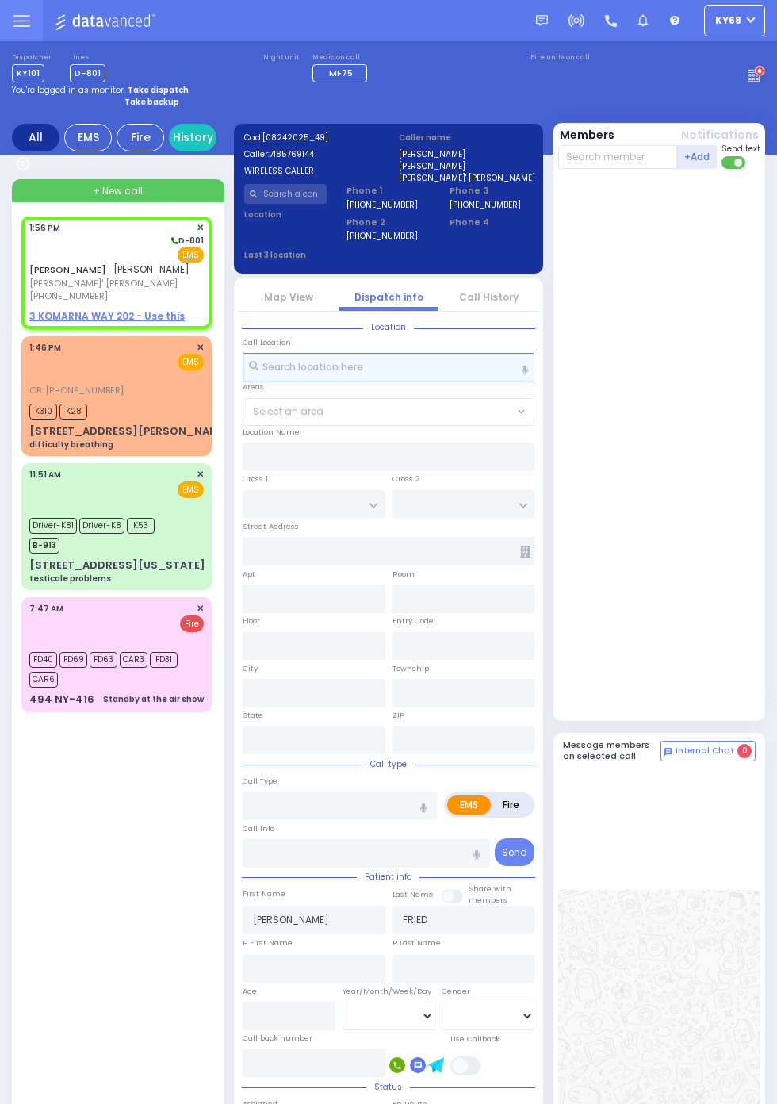
select select
radio input "true"
select select
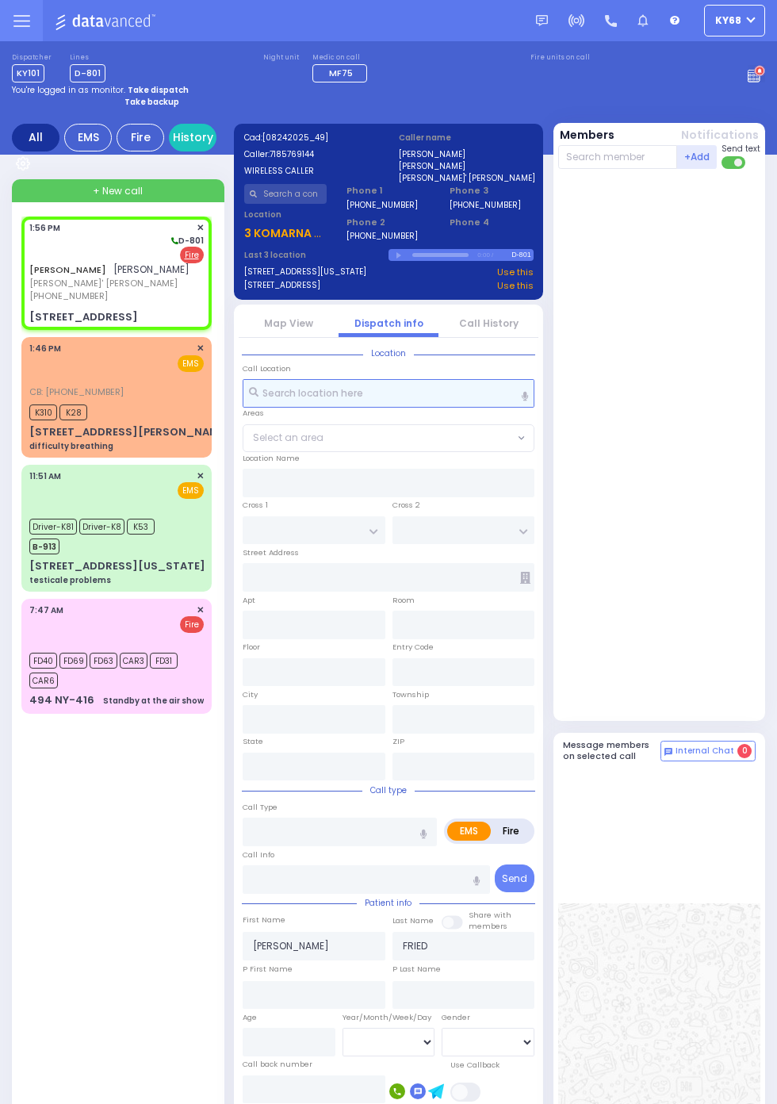
select select
radio input "false"
radio input "true"
select select
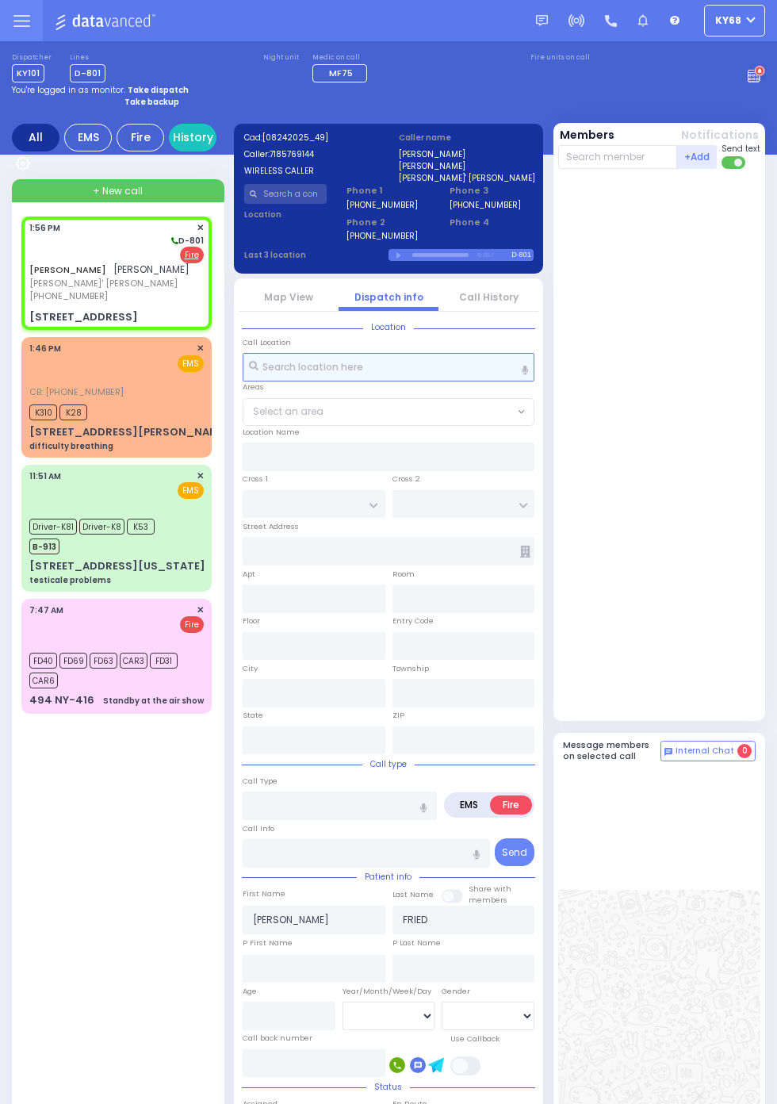
type input "ACRES RD"
type input "3 KOMARNA WAY"
type input "202"
type input "Kiryas Joel"
type input "[US_STATE]"
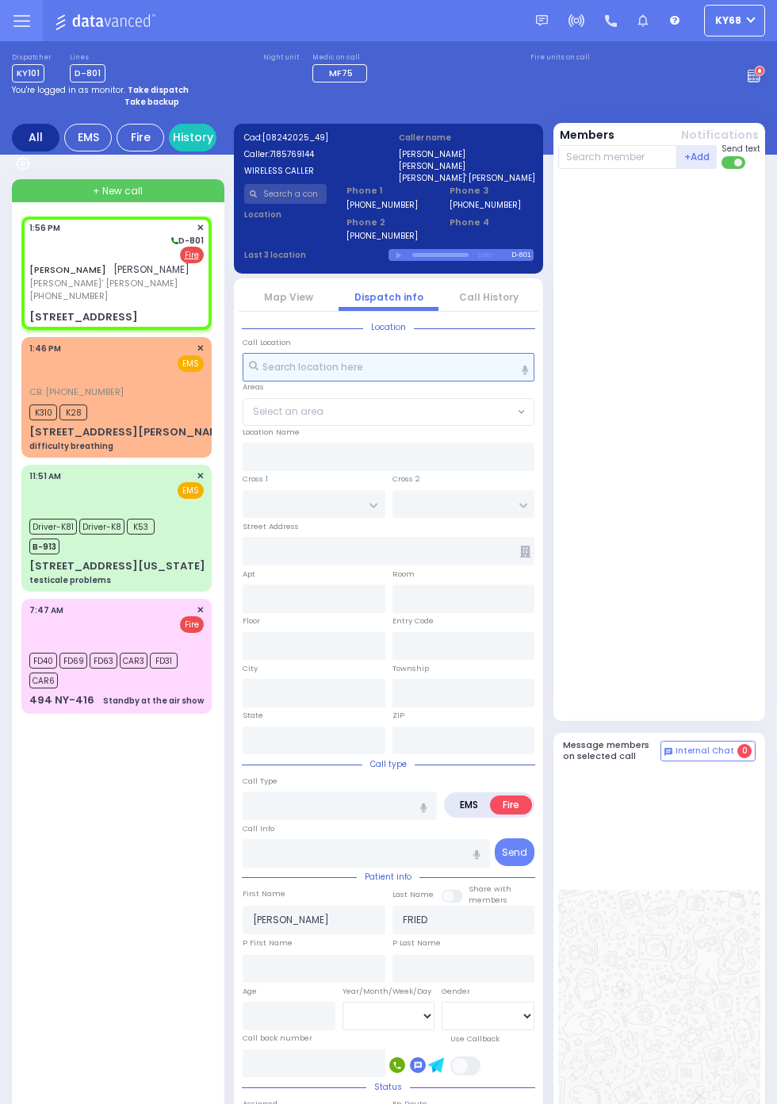
type input "10950"
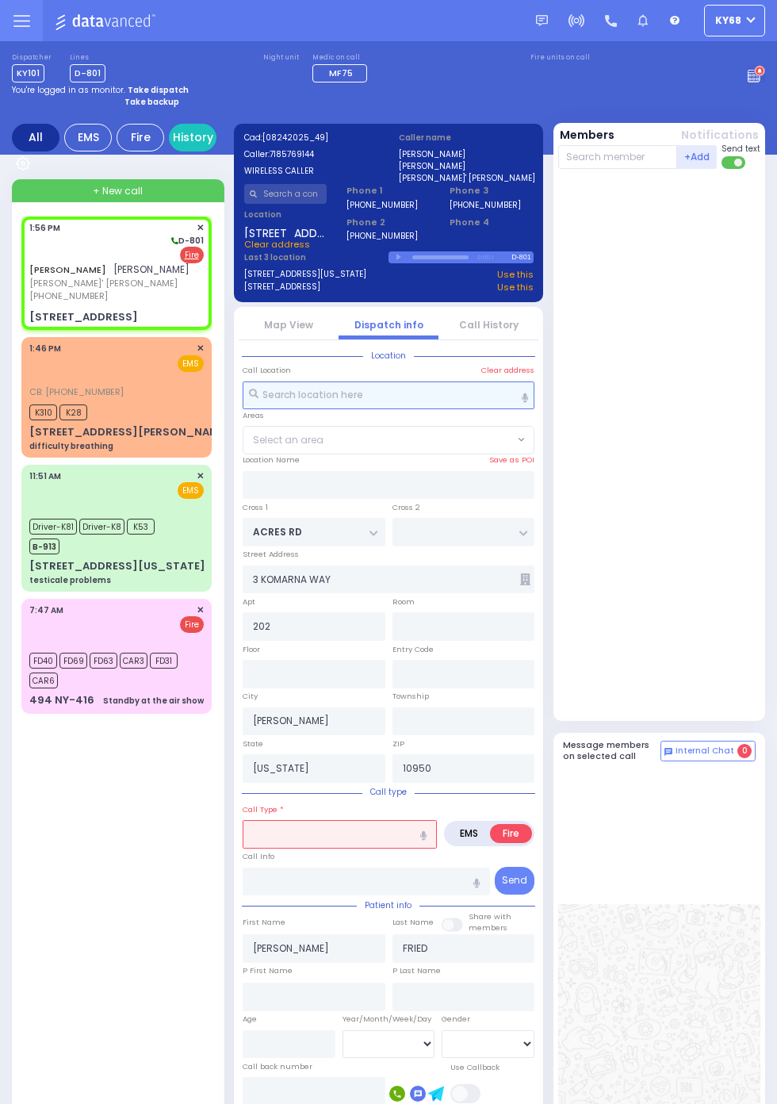
select select "PALM TREE"
select select
type input "co"
radio input "true"
select select
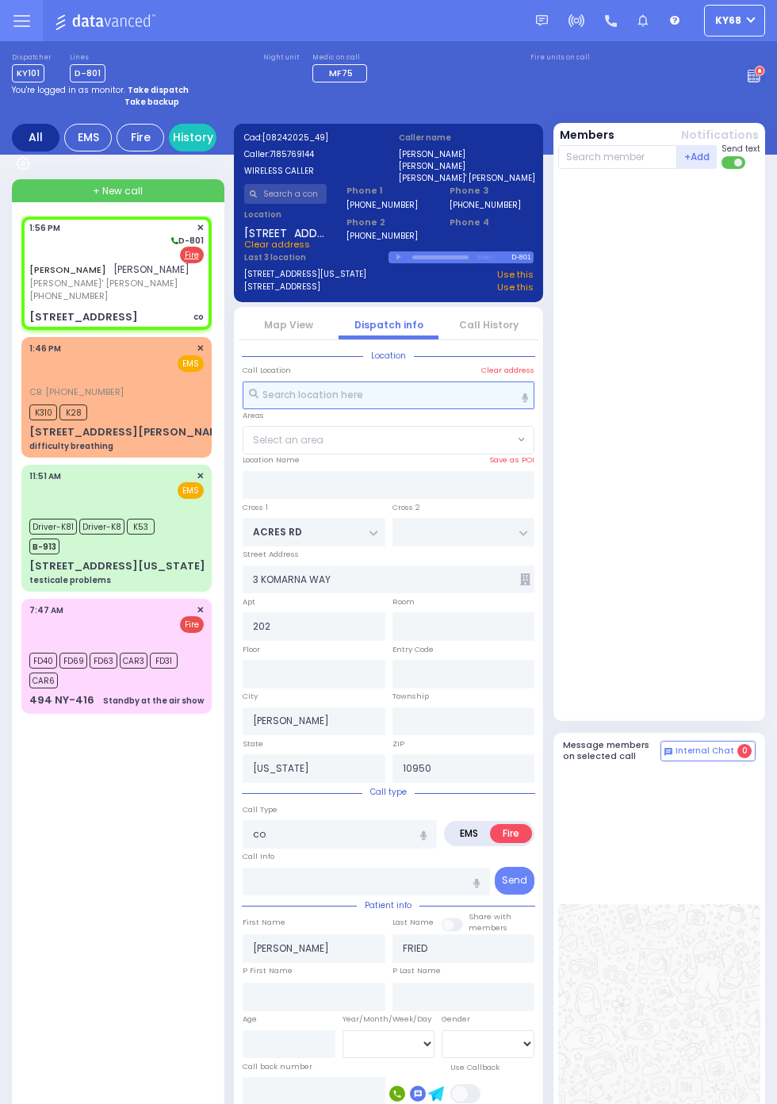
select select "PALM TREE"
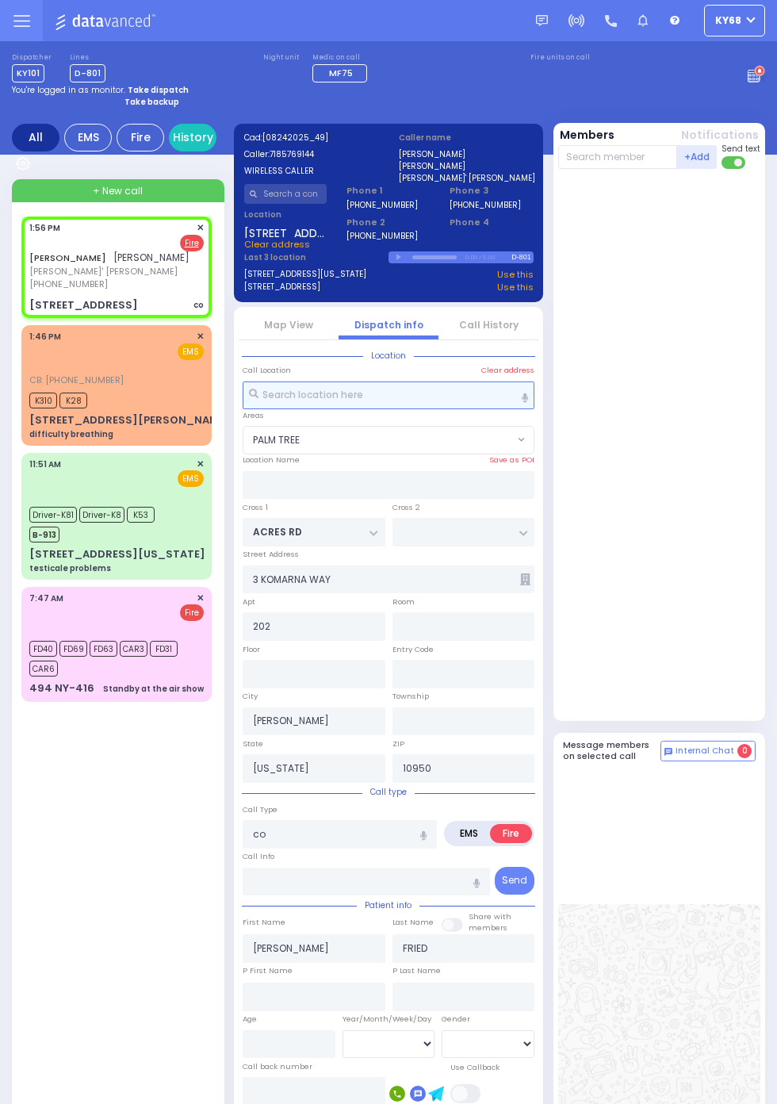
select select
radio input "true"
select select
select select "PALM TREE"
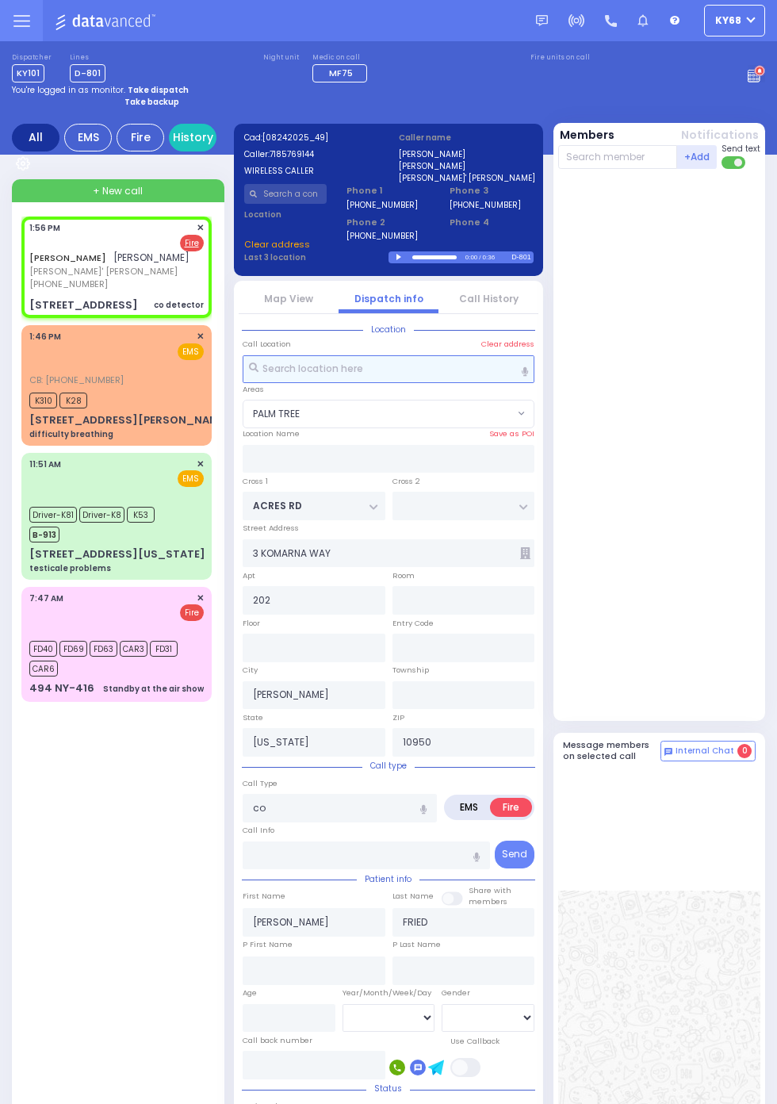
select select
type input "co detector"
radio input "true"
select select
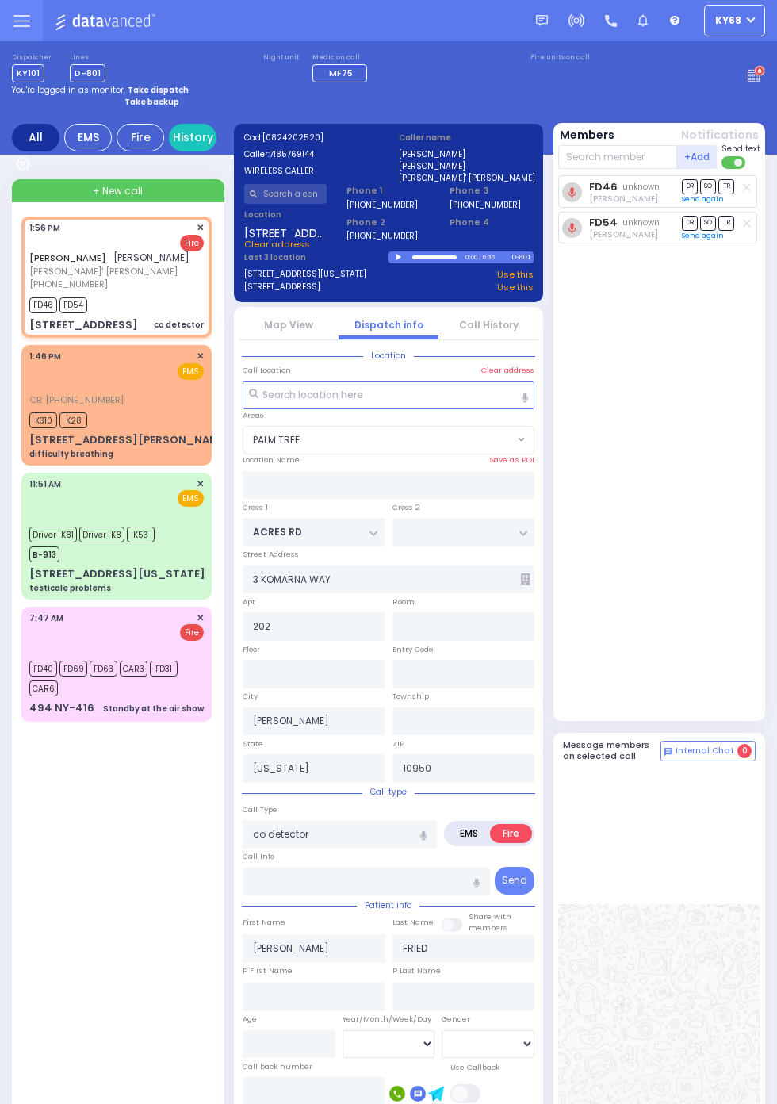
select select "PALM TREE"
radio input "true"
select select
type input "13:57"
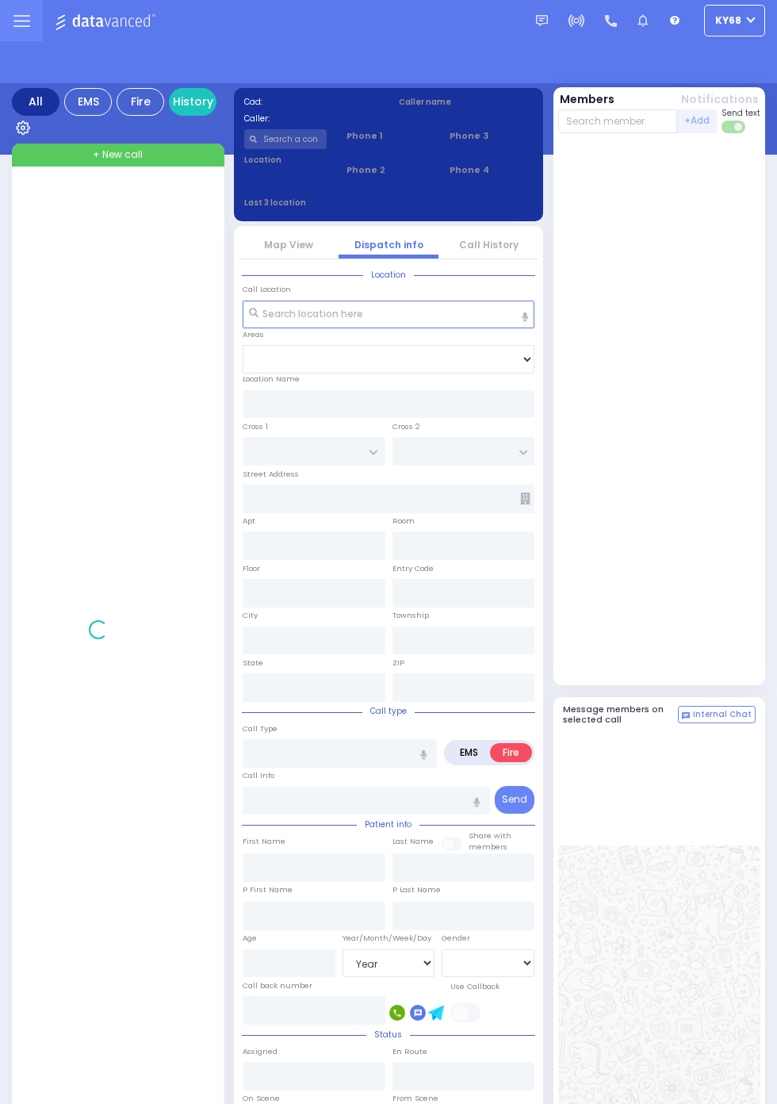
select select "Year"
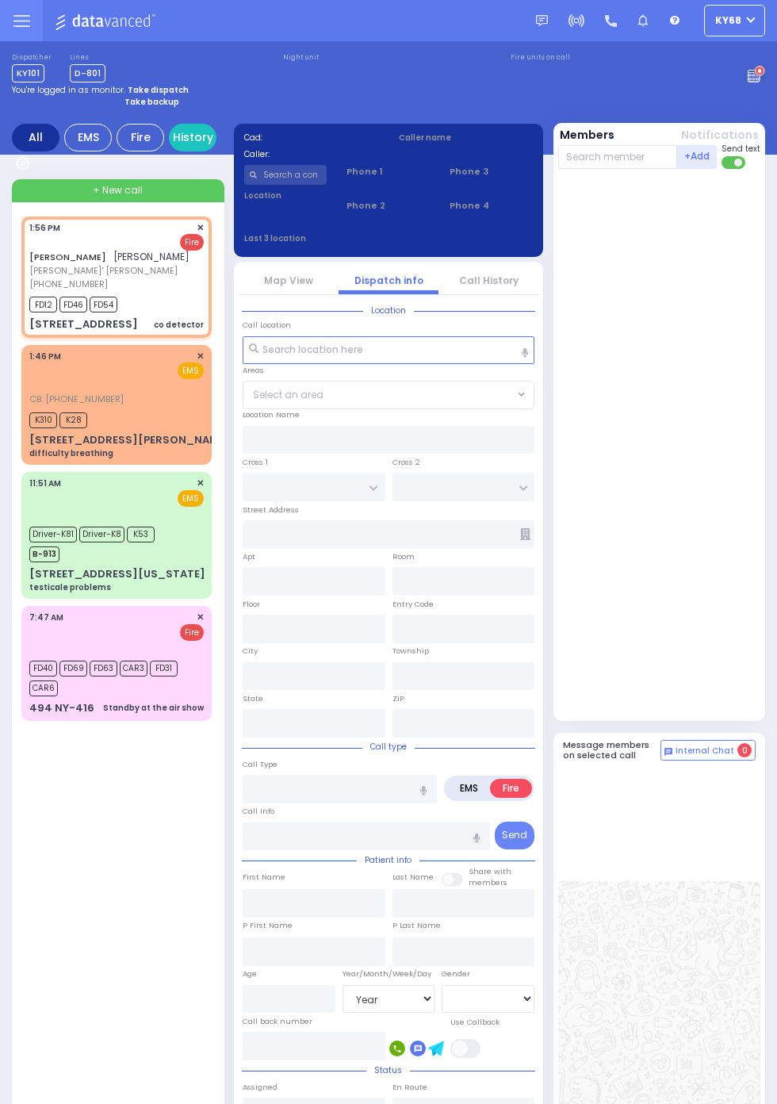
select select
type input "co detector"
radio input "true"
type input "[PERSON_NAME]"
type input "FRIED"
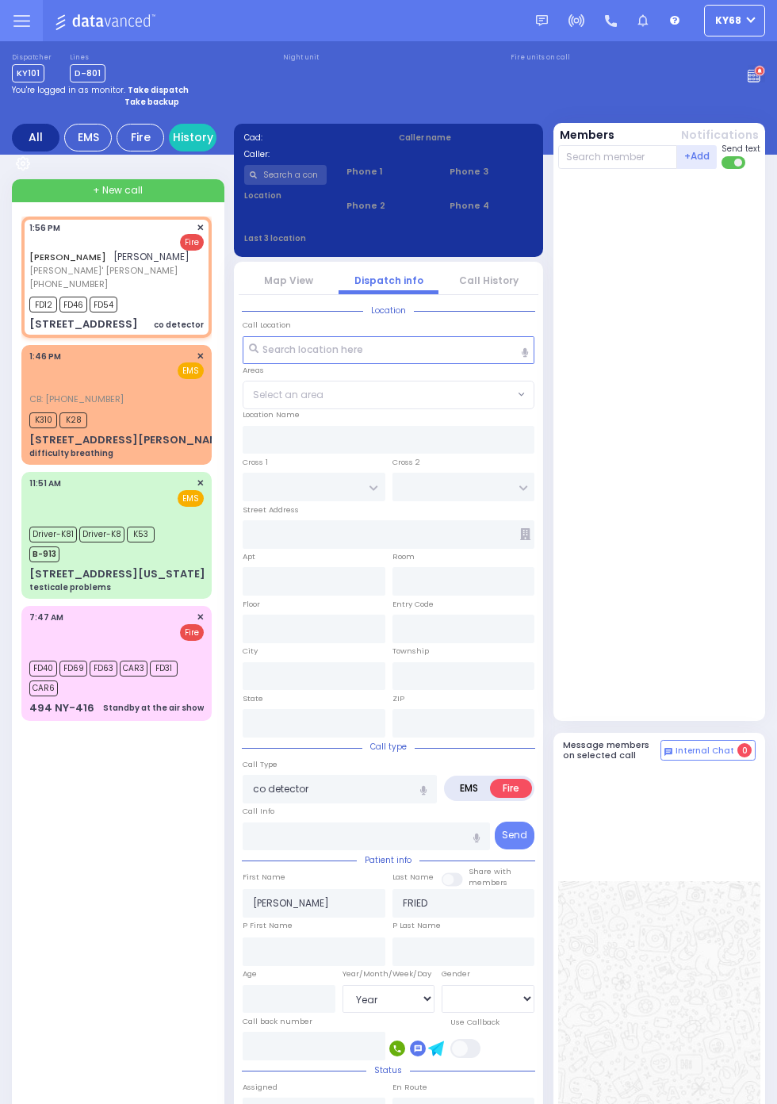
select select
type input "13:56"
type input "13:57"
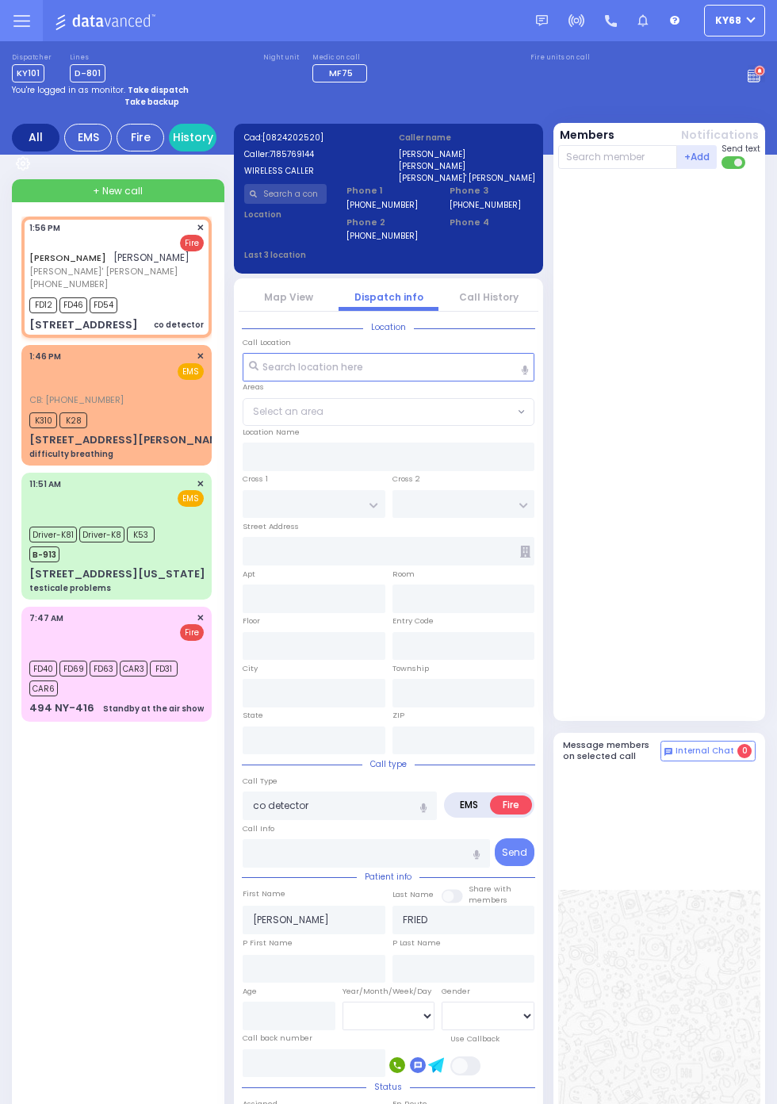
type input "ACRES RD"
type input "3 KOMARNA WAY"
type input "202"
type input "Kiryas Joel"
type input "[US_STATE]"
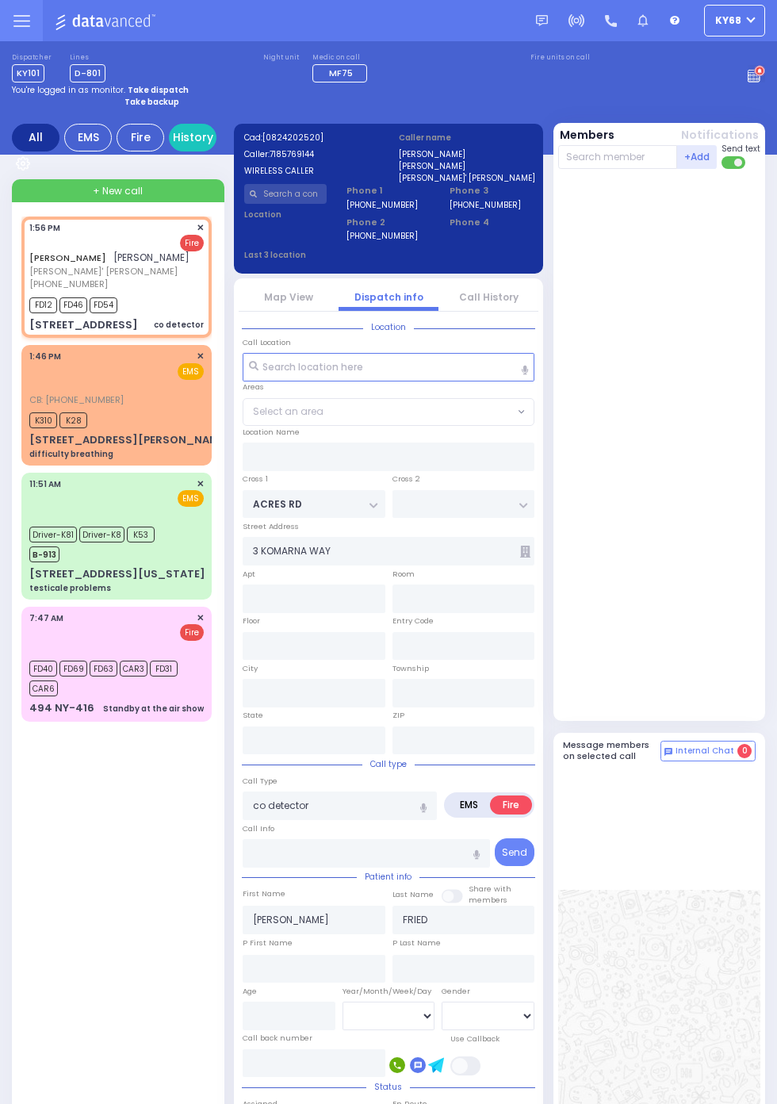
type input "10950"
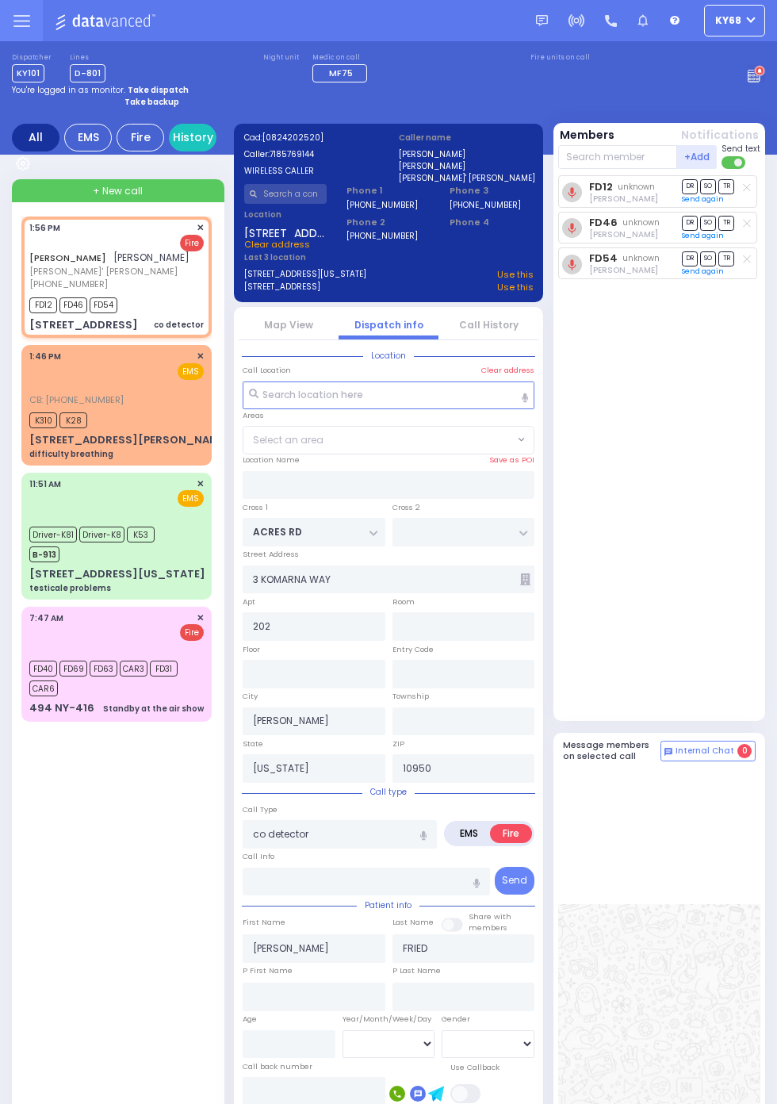
select select "PALM TREE"
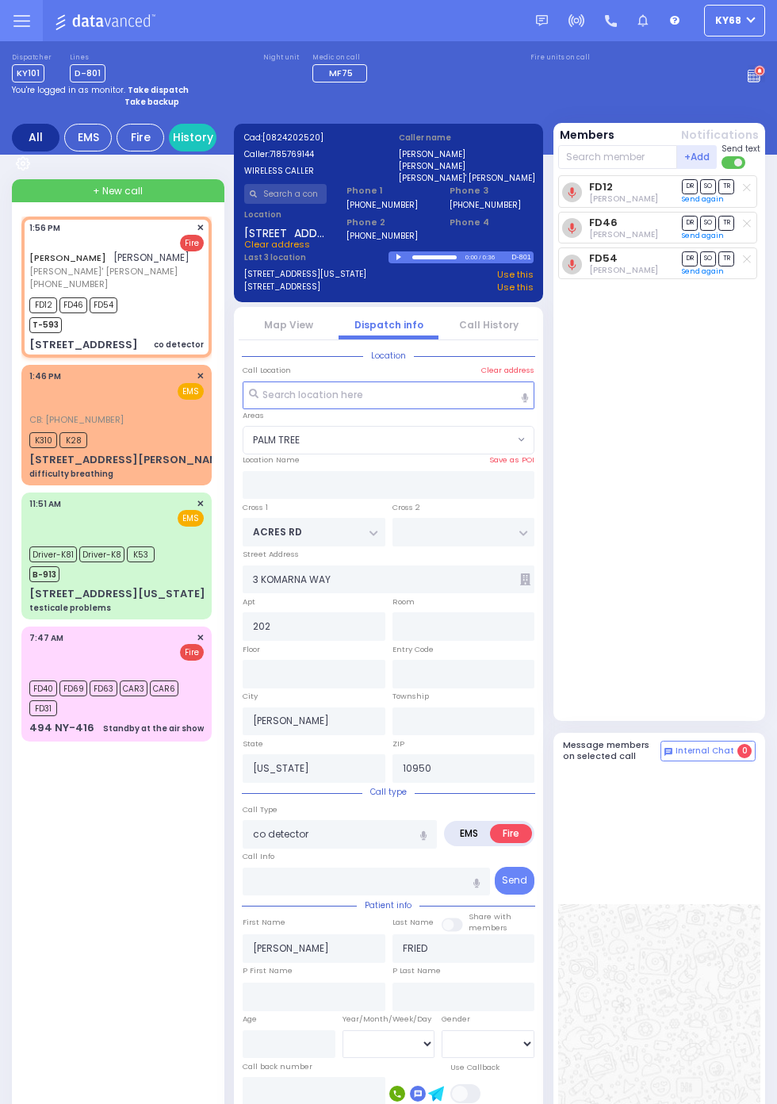
select select
radio input "true"
select select
select select "PALM TREE"
radio input "true"
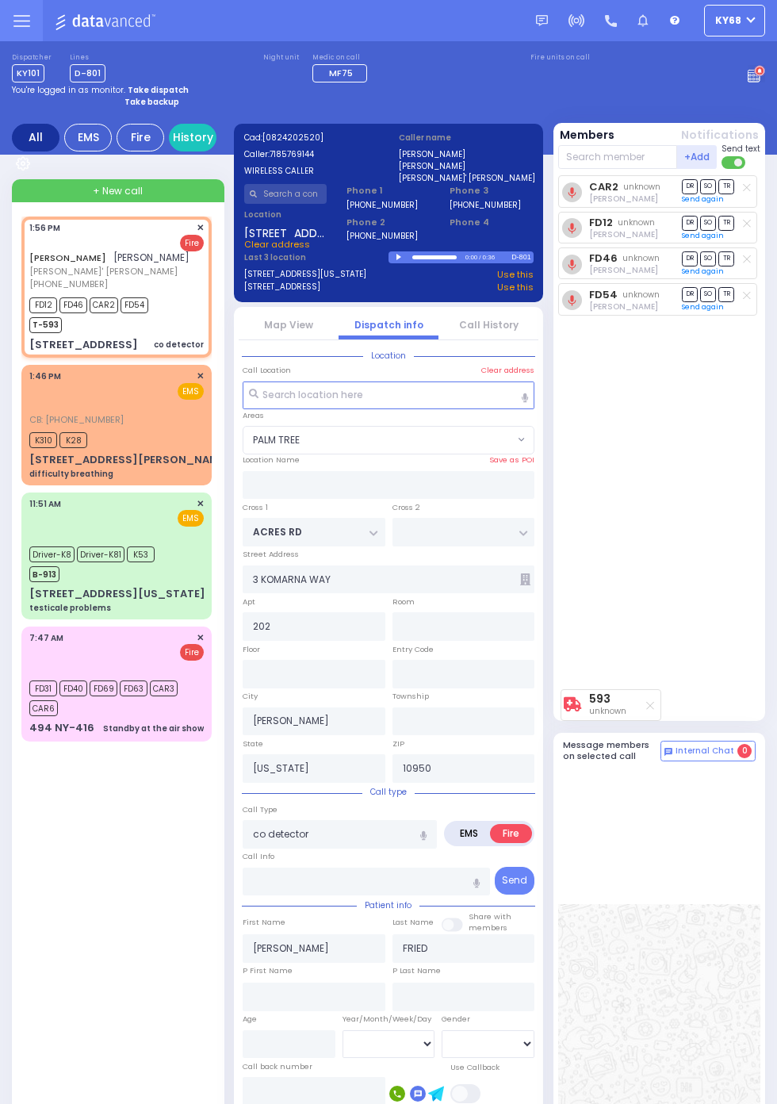
select select
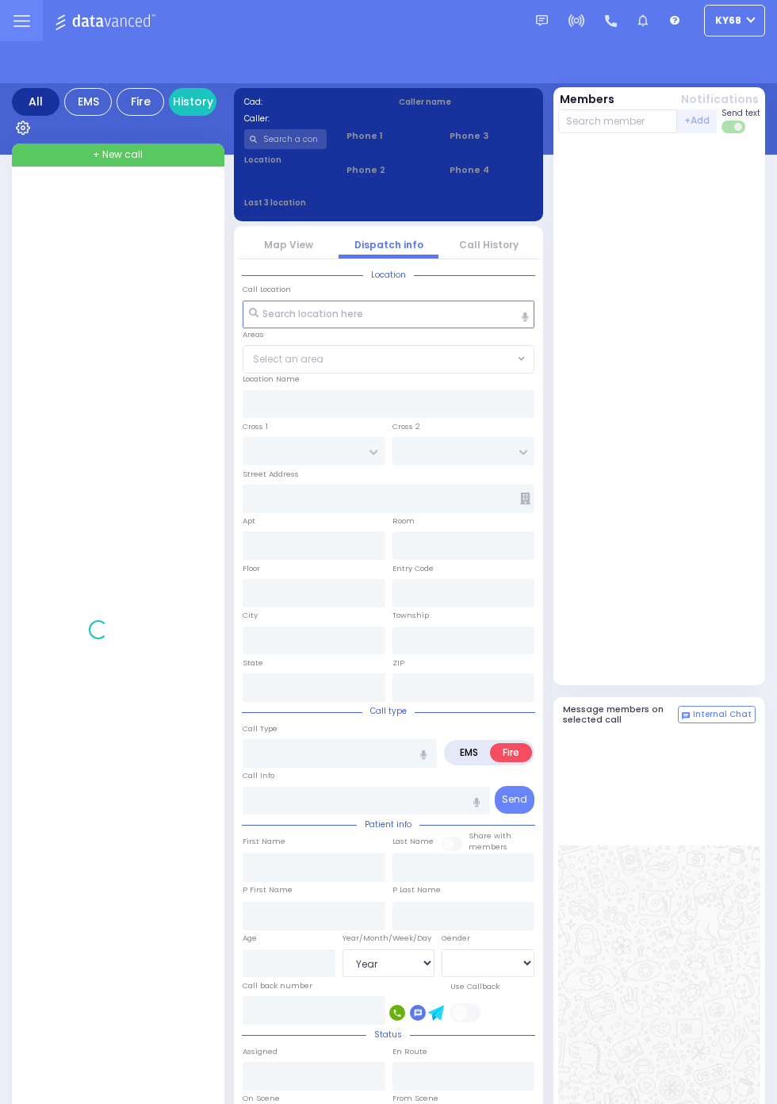
select select "Year"
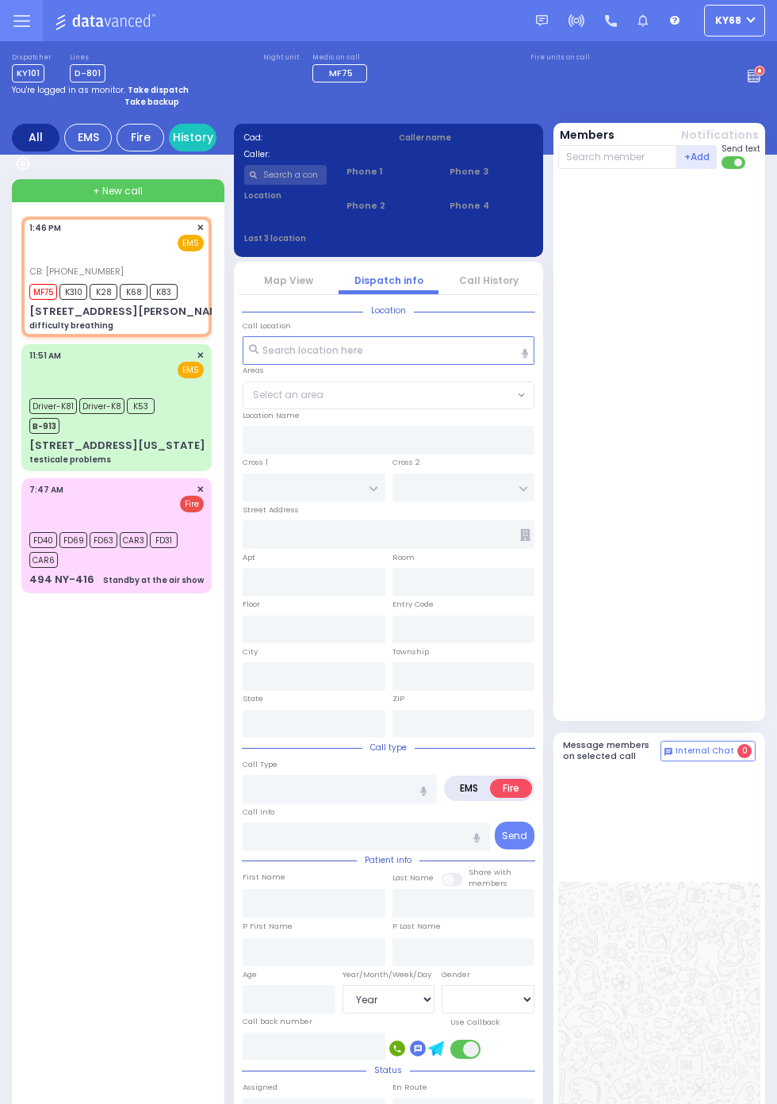
select select
type input "difficulty breathing"
radio input "true"
type input "[PERSON_NAME]"
select select
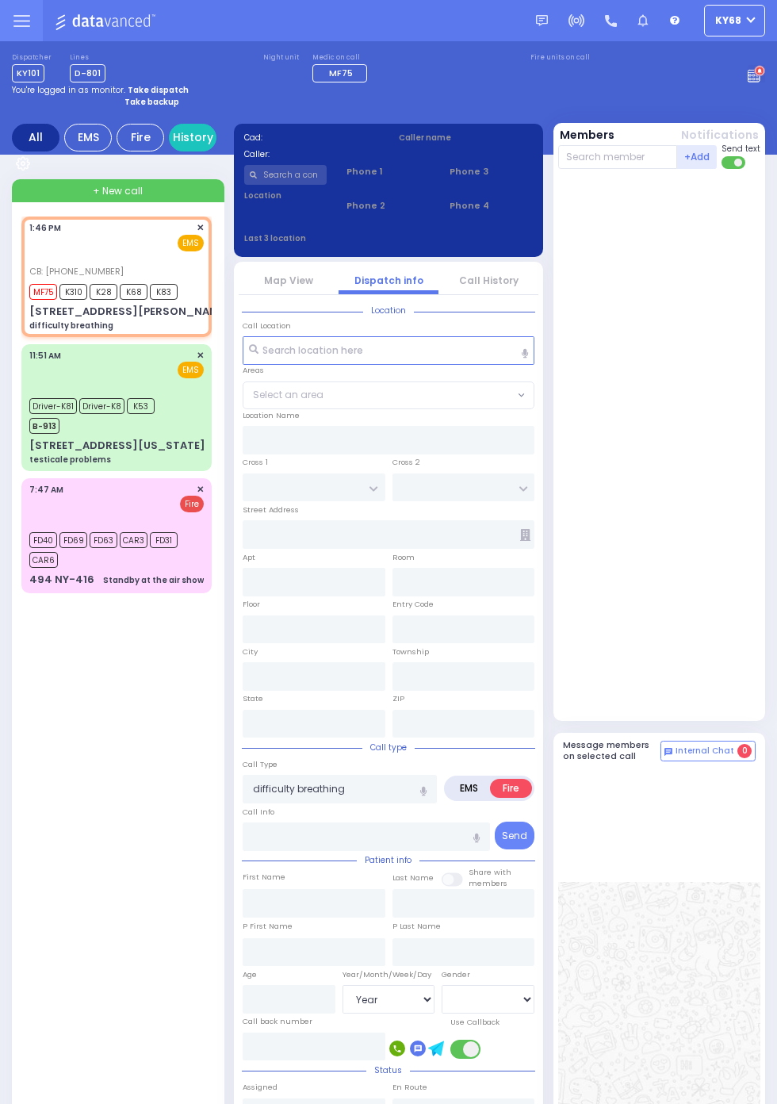
type input "7187550507"
type input "13:46"
type input "13:49"
type input "COUNTRY [PERSON_NAME] DR"
type input "QUAKER [PERSON_NAME]"
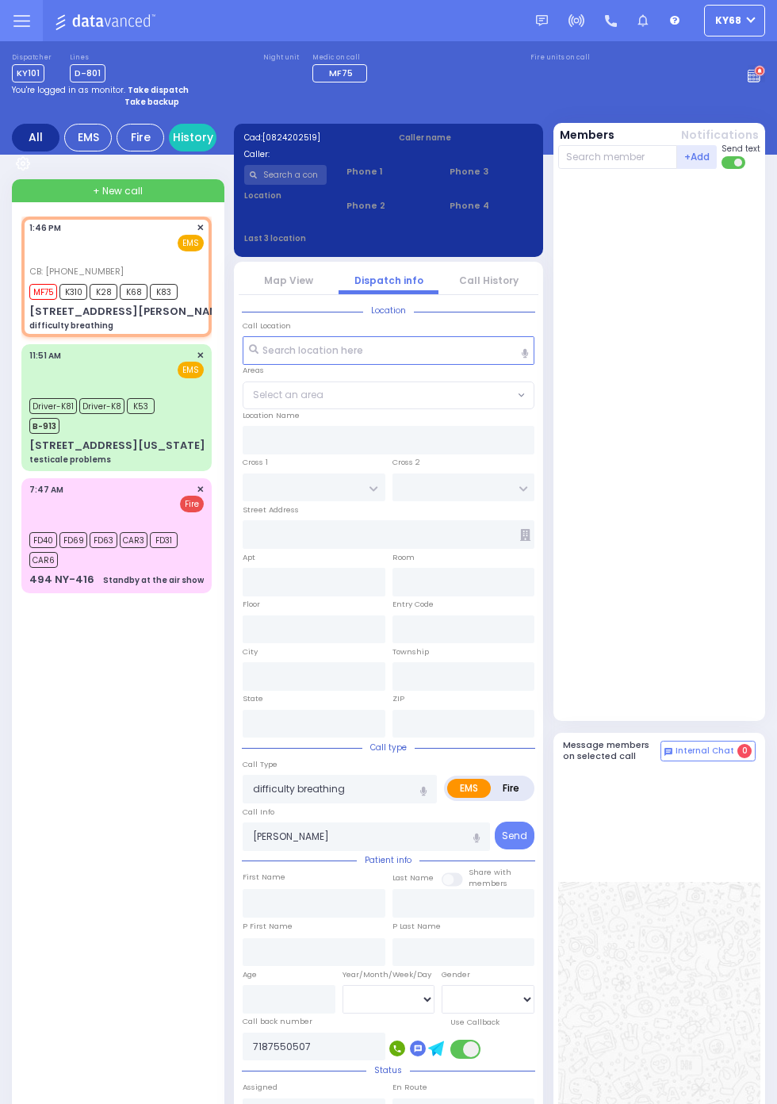
type input "[STREET_ADDRESS][PERSON_NAME]"
type input "54"
type input "Monroe"
type input "[US_STATE]"
type input "10950"
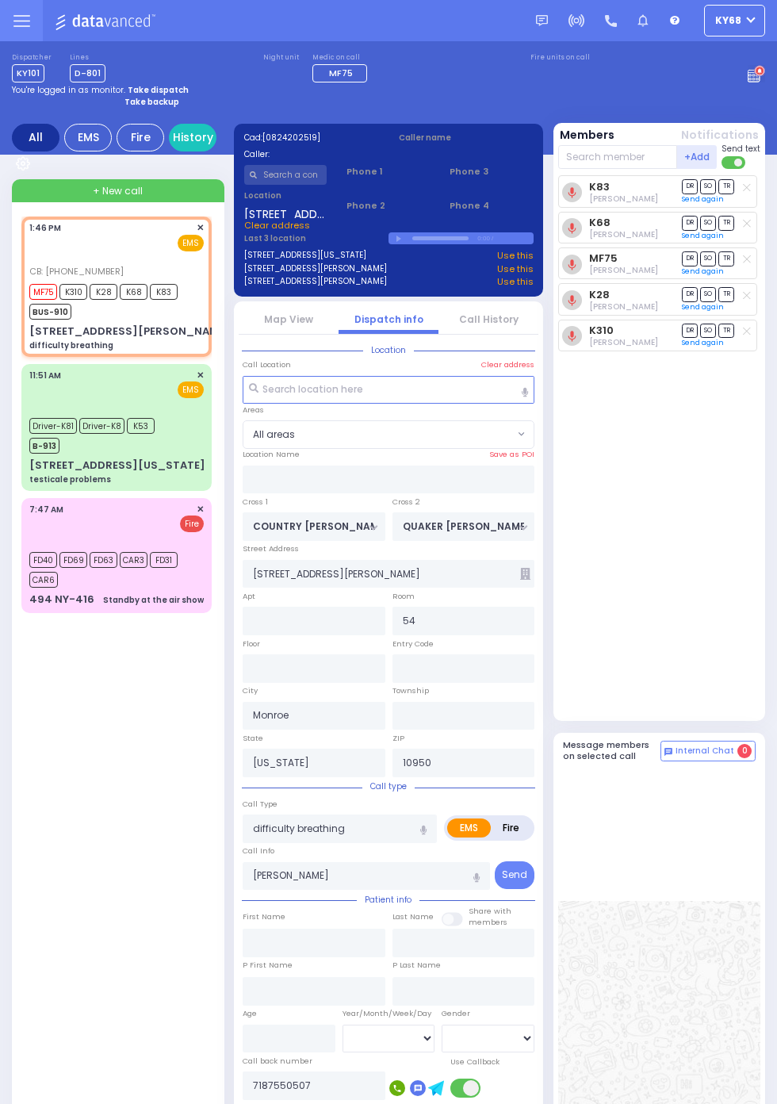
select select
radio input "true"
select select
